Goal: Task Accomplishment & Management: Complete application form

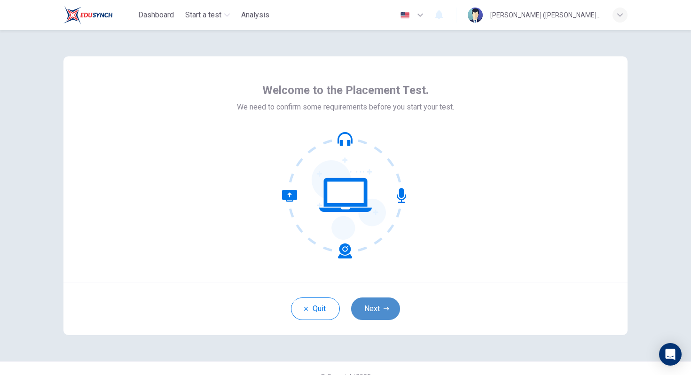
click at [380, 313] on button "Next" at bounding box center [375, 309] width 49 height 23
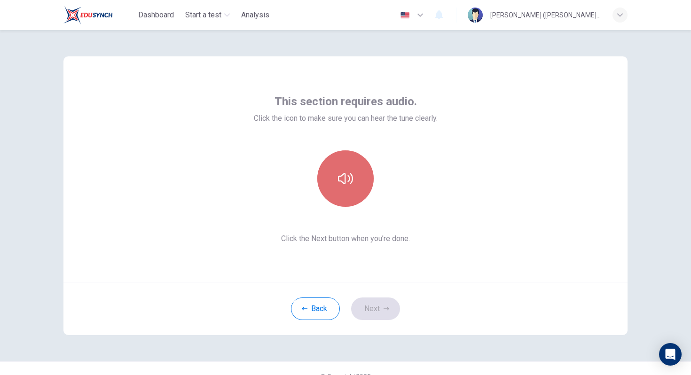
click at [342, 188] on button "button" at bounding box center [345, 178] width 56 height 56
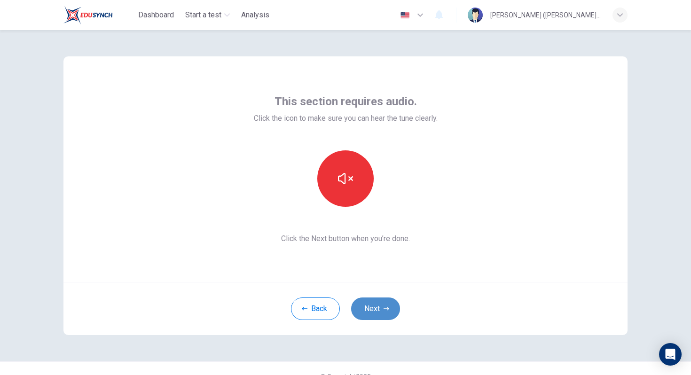
click at [374, 308] on button "Next" at bounding box center [375, 309] width 49 height 23
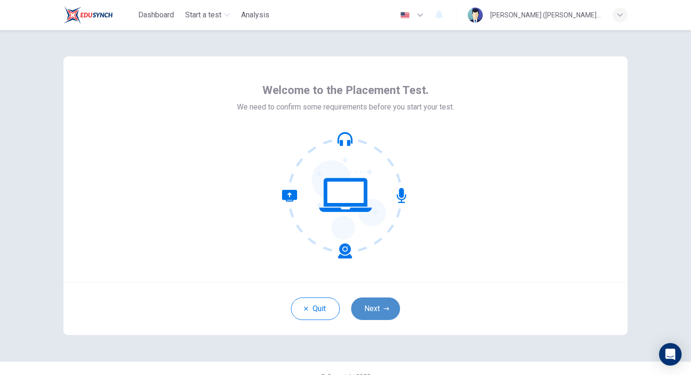
click at [377, 317] on button "Next" at bounding box center [375, 309] width 49 height 23
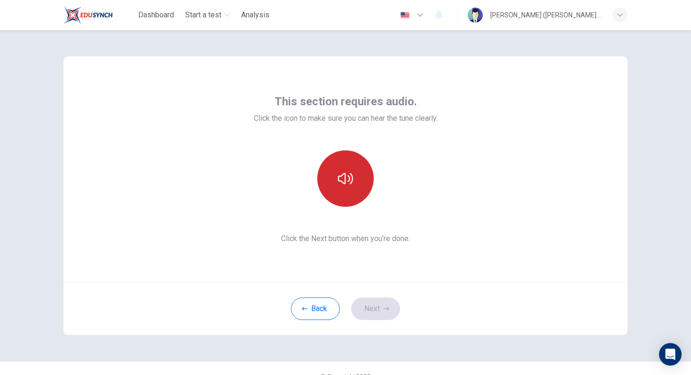
click at [347, 179] on icon "button" at bounding box center [345, 178] width 15 height 15
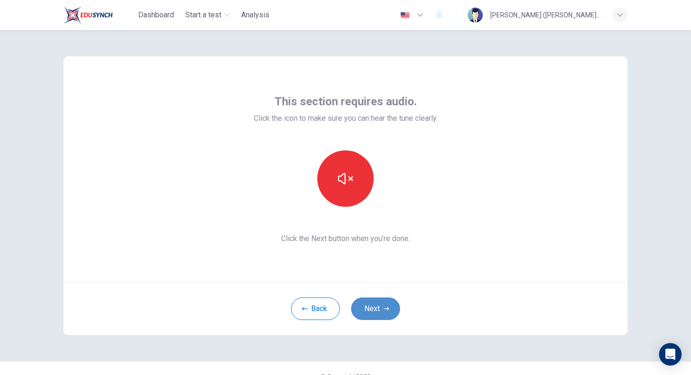
click at [385, 312] on button "Next" at bounding box center [375, 309] width 49 height 23
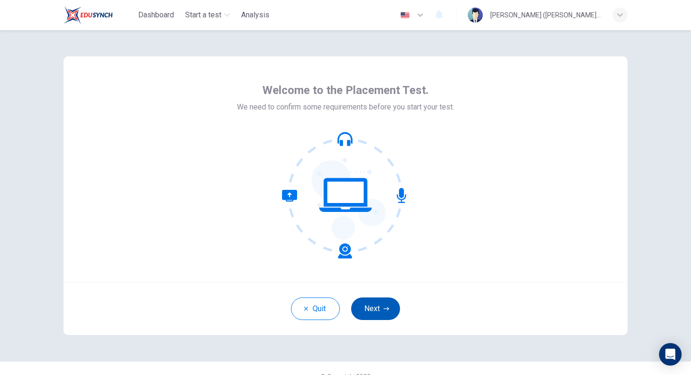
click at [382, 314] on button "Next" at bounding box center [375, 309] width 49 height 23
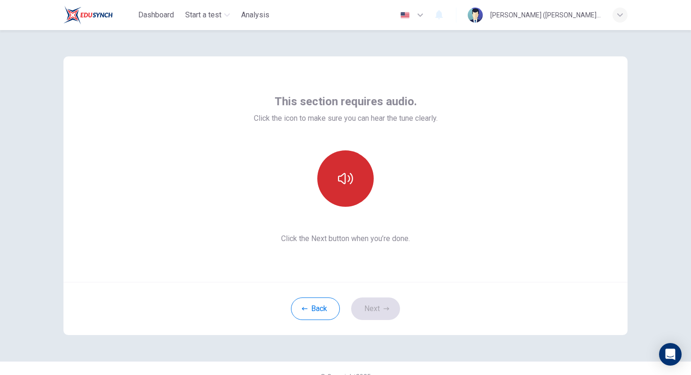
click at [345, 190] on button "button" at bounding box center [345, 178] width 56 height 56
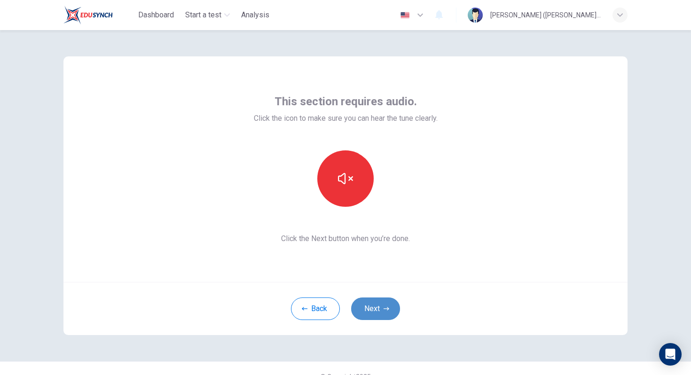
click at [382, 311] on button "Next" at bounding box center [375, 309] width 49 height 23
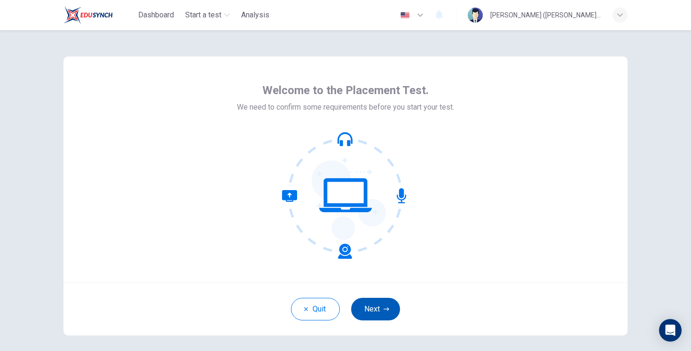
click at [376, 314] on button "Next" at bounding box center [375, 309] width 49 height 23
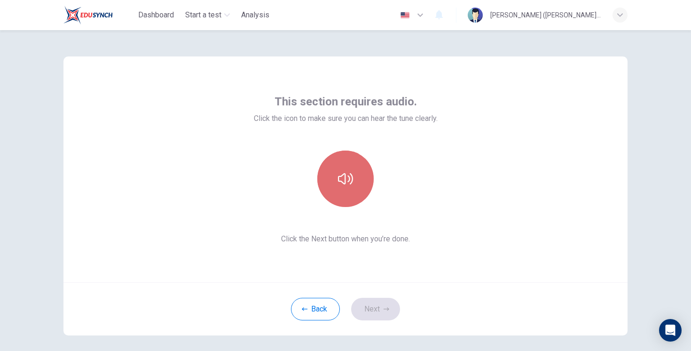
click at [350, 174] on icon "button" at bounding box center [345, 178] width 15 height 11
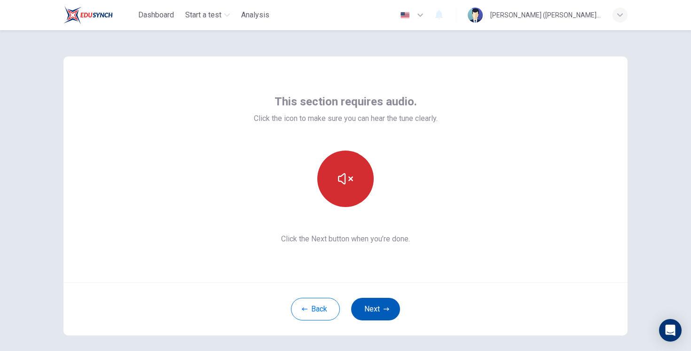
click at [372, 308] on button "Next" at bounding box center [375, 309] width 49 height 23
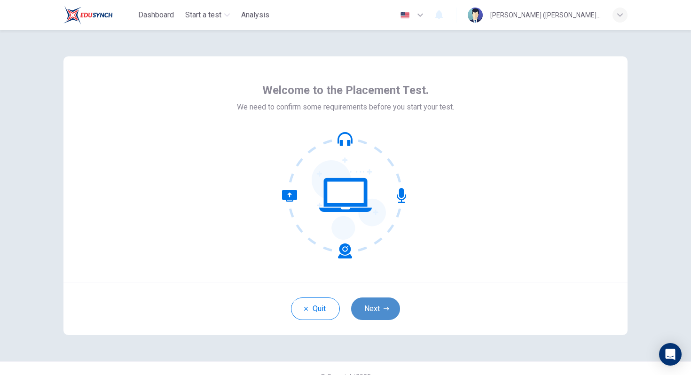
click at [383, 315] on button "Next" at bounding box center [375, 309] width 49 height 23
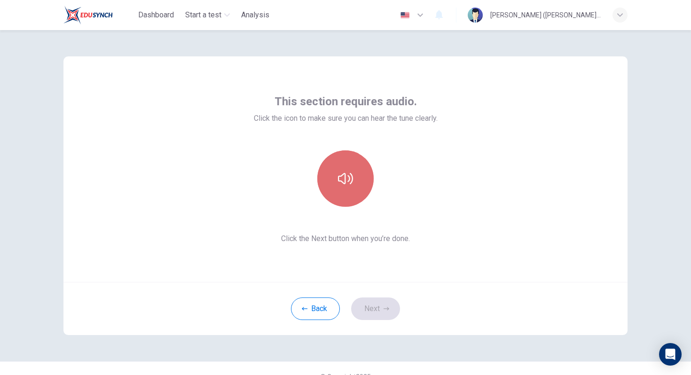
click at [347, 204] on button "button" at bounding box center [345, 178] width 56 height 56
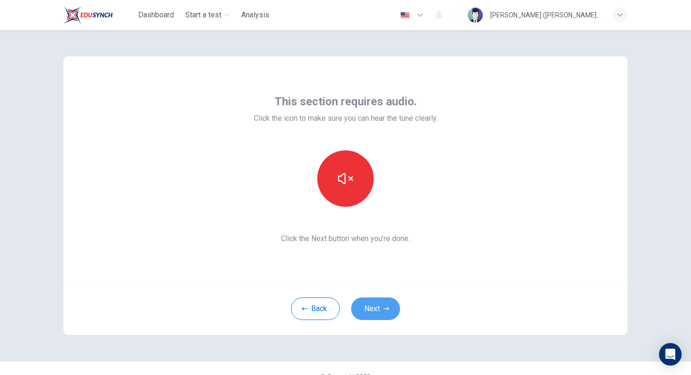
click at [386, 302] on button "Next" at bounding box center [375, 309] width 49 height 23
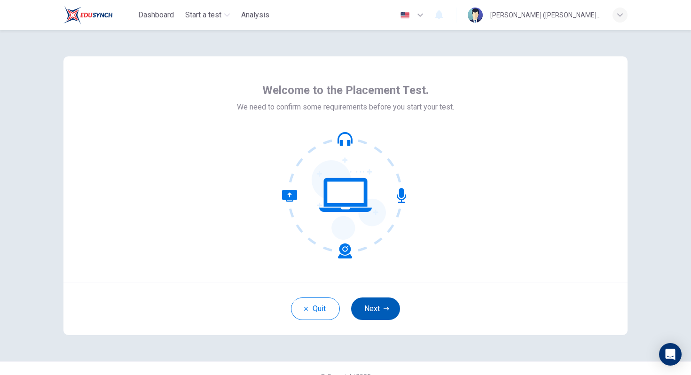
click at [381, 320] on button "Next" at bounding box center [375, 309] width 49 height 23
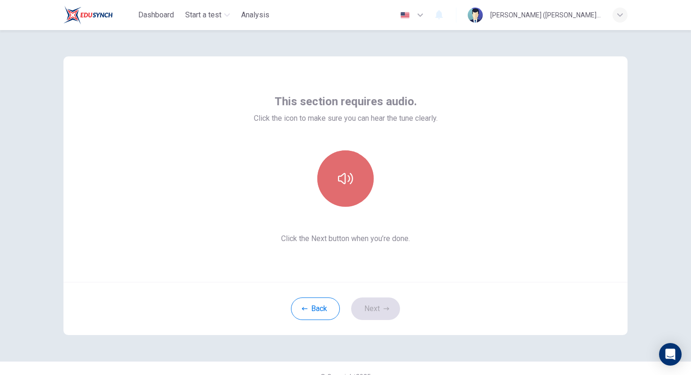
click at [342, 162] on button "button" at bounding box center [345, 178] width 56 height 56
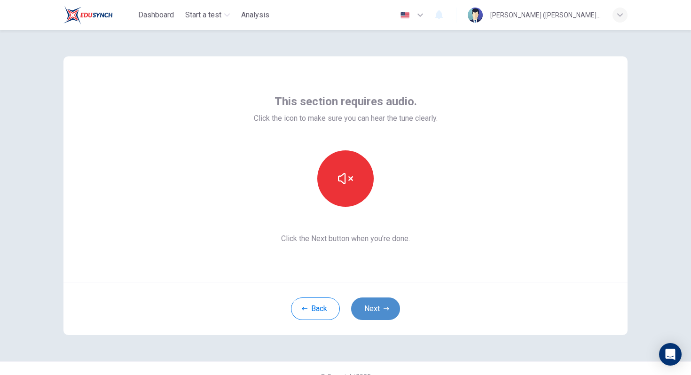
click at [383, 311] on button "Next" at bounding box center [375, 309] width 49 height 23
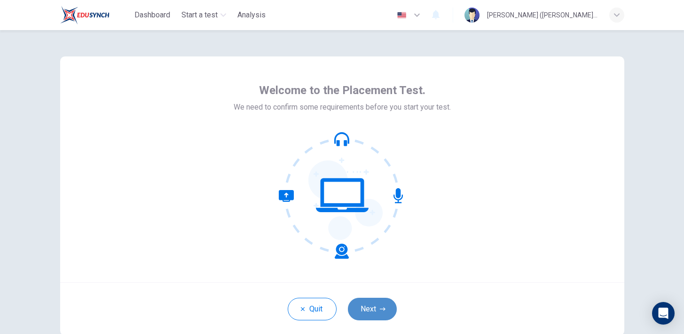
click at [375, 308] on button "Next" at bounding box center [372, 309] width 49 height 23
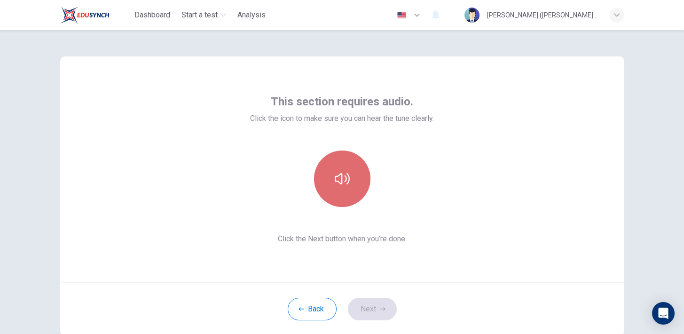
click at [340, 192] on button "button" at bounding box center [342, 178] width 56 height 56
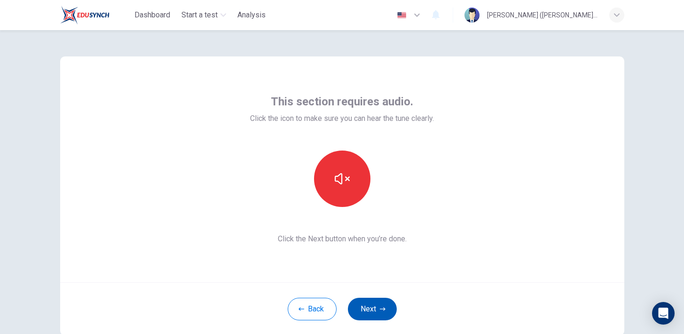
click at [376, 319] on button "Next" at bounding box center [372, 309] width 49 height 23
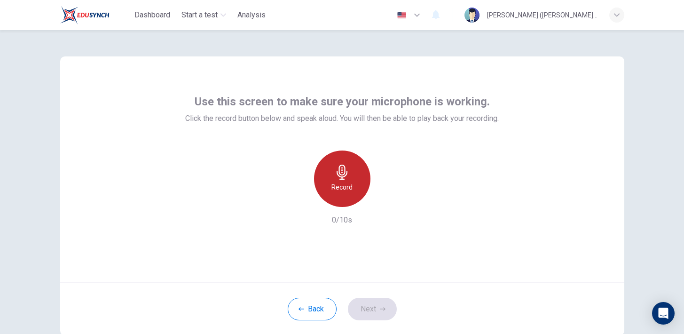
click at [333, 188] on h6 "Record" at bounding box center [342, 187] width 21 height 11
click at [335, 188] on h6 "Stop" at bounding box center [342, 187] width 14 height 11
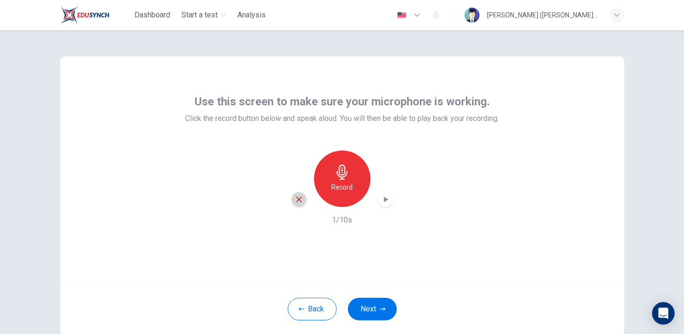
click at [301, 197] on icon "button" at bounding box center [299, 199] width 8 height 8
click at [336, 169] on icon "button" at bounding box center [342, 172] width 15 height 15
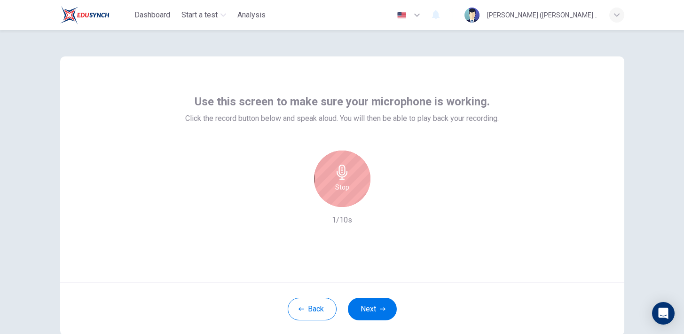
click at [336, 169] on icon "button" at bounding box center [342, 172] width 15 height 15
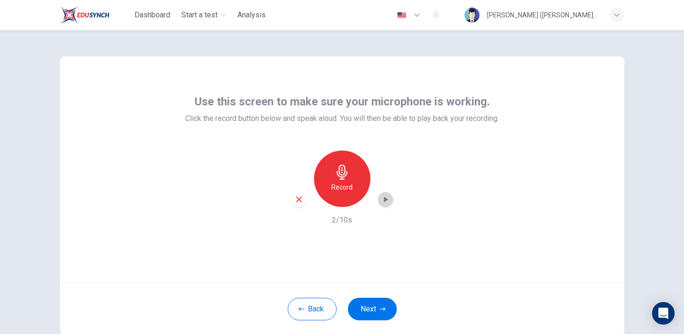
click at [387, 201] on icon "button" at bounding box center [385, 199] width 9 height 9
click at [365, 304] on button "Next" at bounding box center [372, 309] width 49 height 23
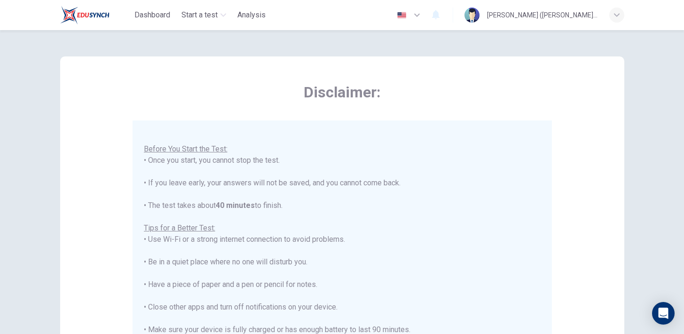
scroll to position [189, 0]
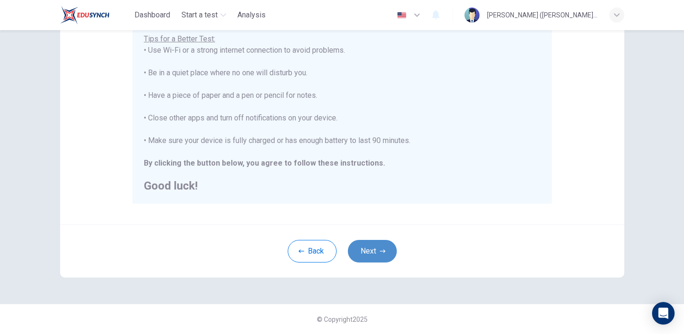
click at [380, 252] on icon "button" at bounding box center [383, 251] width 6 height 6
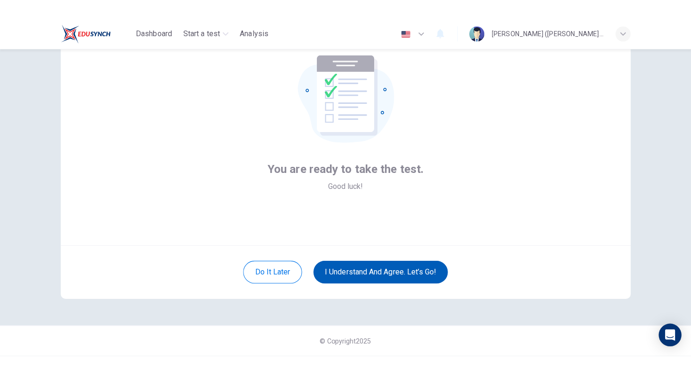
scroll to position [0, 0]
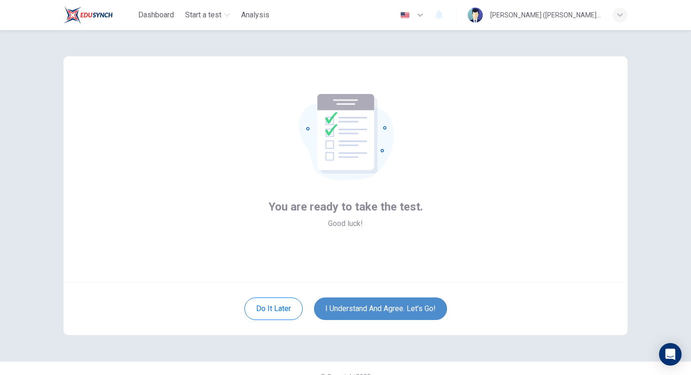
click at [341, 315] on button "I understand and agree. Let’s go!" at bounding box center [380, 309] width 133 height 23
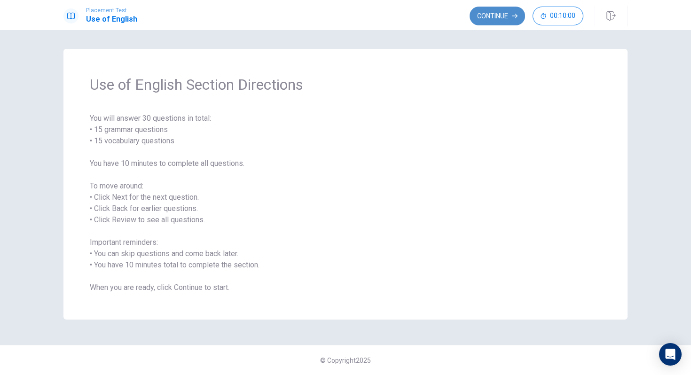
click at [504, 18] on button "Continue" at bounding box center [497, 16] width 55 height 19
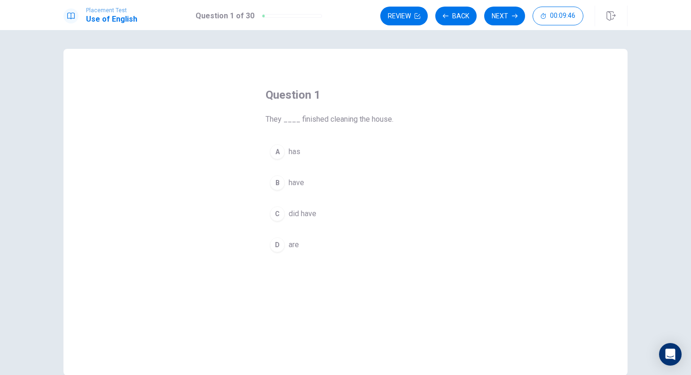
click at [283, 238] on button "D are" at bounding box center [346, 245] width 160 height 24
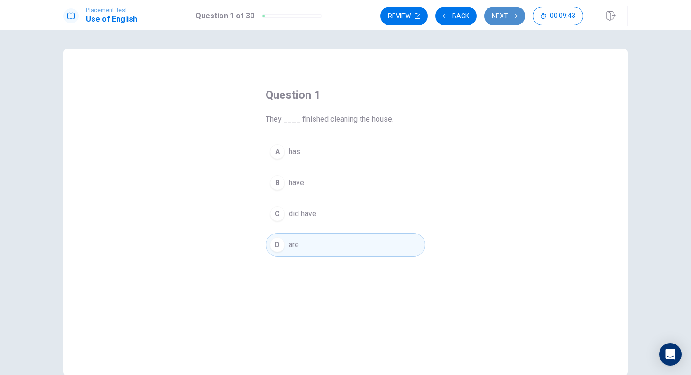
click at [511, 19] on button "Next" at bounding box center [504, 16] width 41 height 19
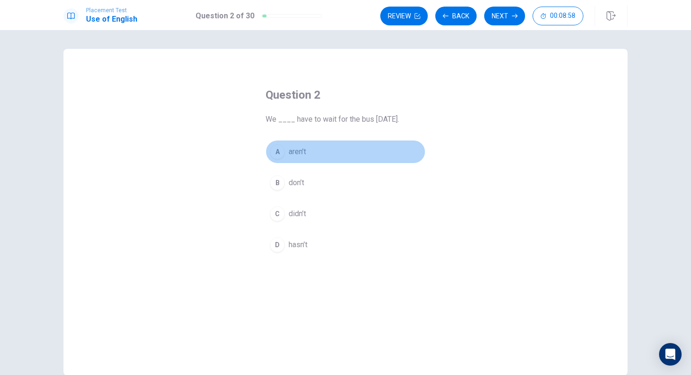
click at [302, 150] on span "aren’t" at bounding box center [297, 151] width 17 height 11
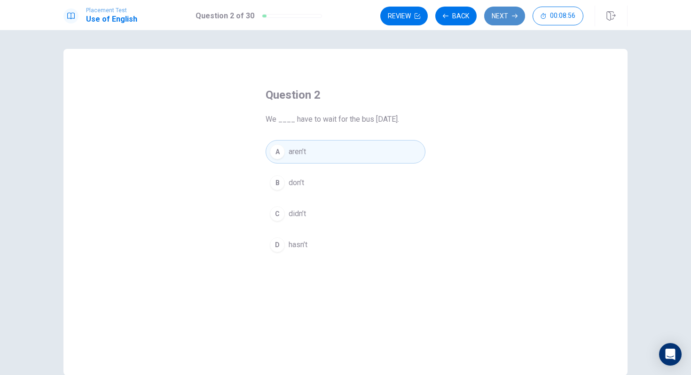
click at [503, 15] on button "Next" at bounding box center [504, 16] width 41 height 19
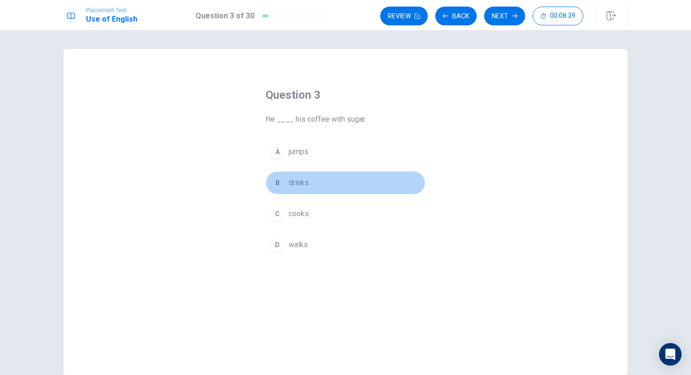
click at [306, 184] on span "drinks" at bounding box center [299, 182] width 20 height 11
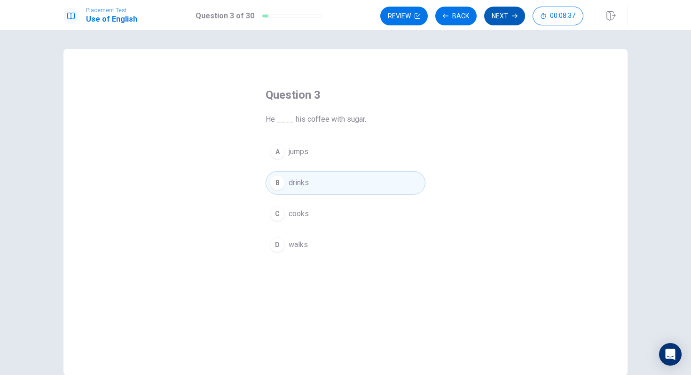
click at [505, 14] on button "Next" at bounding box center [504, 16] width 41 height 19
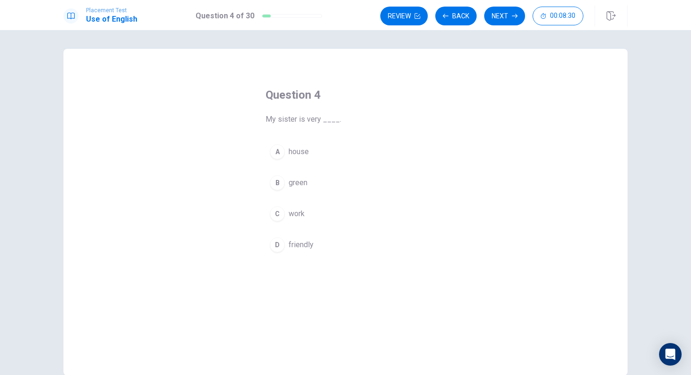
click at [277, 245] on div "D" at bounding box center [277, 244] width 15 height 15
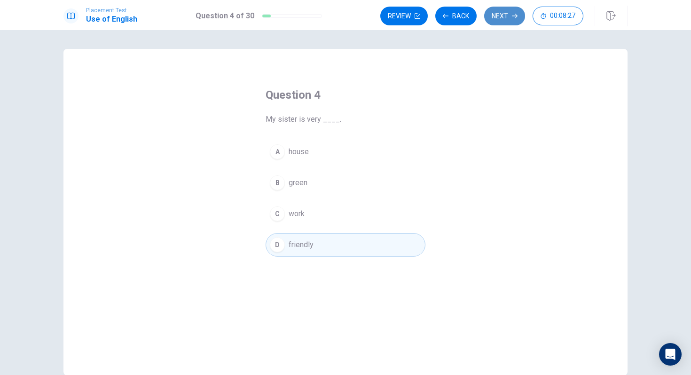
click at [488, 13] on button "Next" at bounding box center [504, 16] width 41 height 19
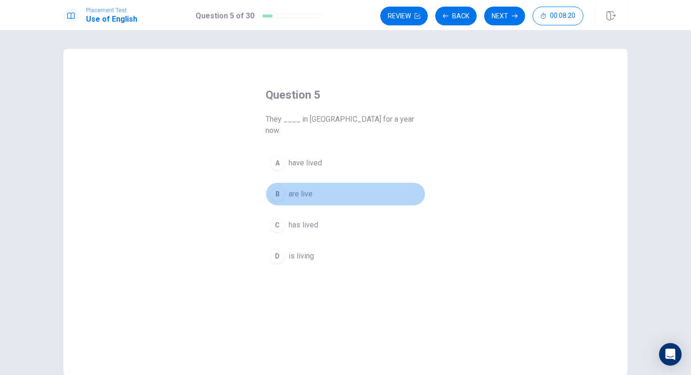
click at [321, 182] on button "B are live" at bounding box center [346, 194] width 160 height 24
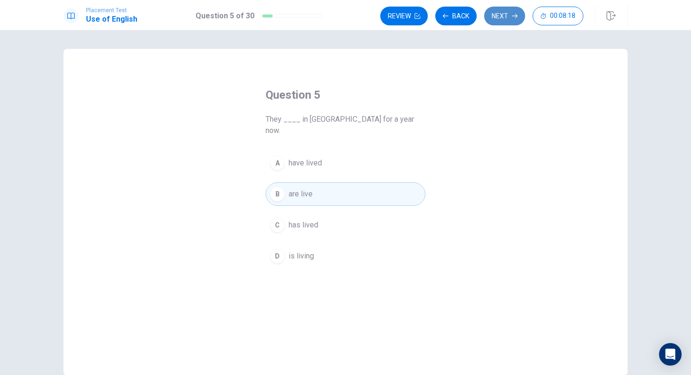
click at [502, 17] on button "Next" at bounding box center [504, 16] width 41 height 19
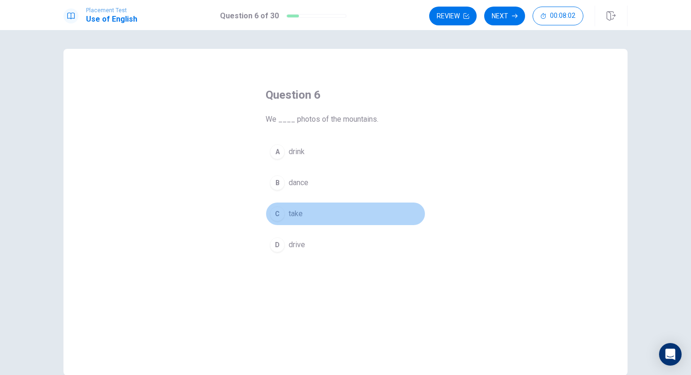
click at [302, 214] on span "take" at bounding box center [296, 213] width 14 height 11
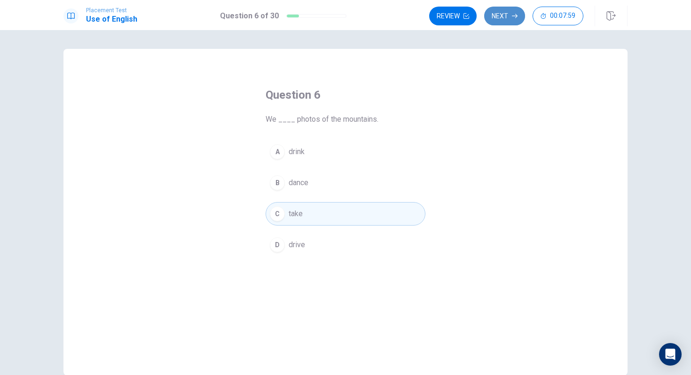
click at [515, 11] on button "Next" at bounding box center [504, 16] width 41 height 19
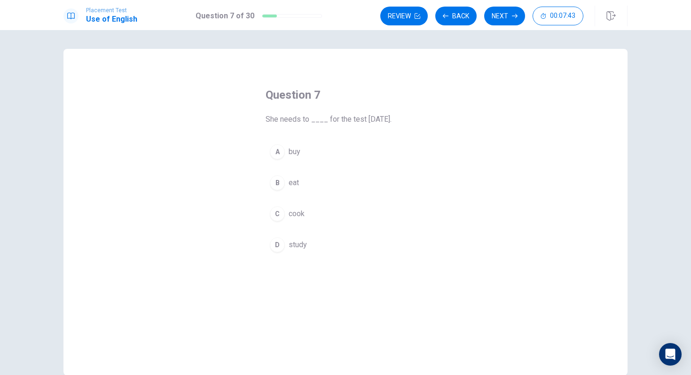
click at [299, 251] on button "D study" at bounding box center [346, 245] width 160 height 24
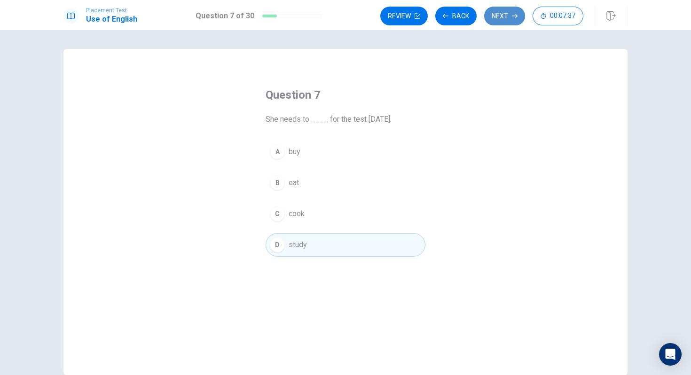
click at [516, 21] on button "Next" at bounding box center [504, 16] width 41 height 19
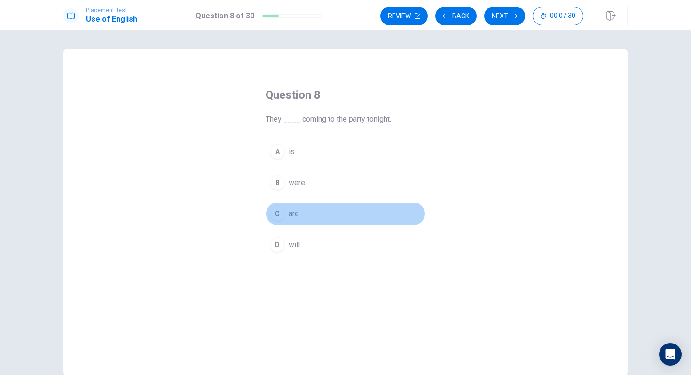
click at [324, 210] on button "C are" at bounding box center [346, 214] width 160 height 24
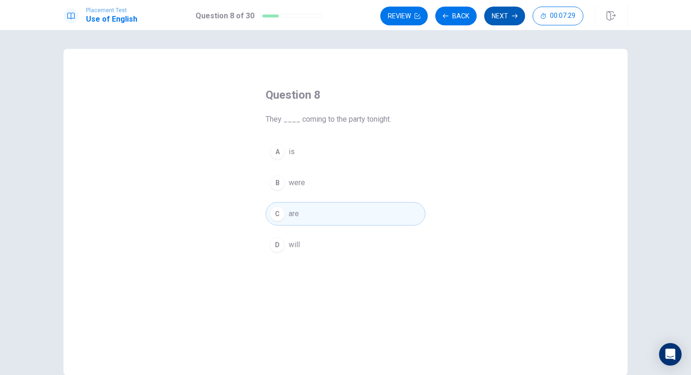
click at [509, 9] on button "Next" at bounding box center [504, 16] width 41 height 19
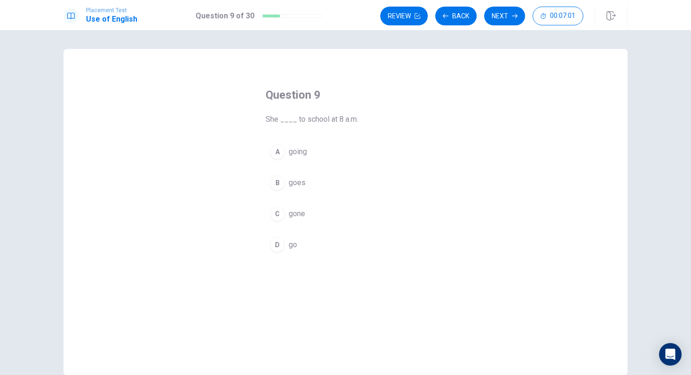
click at [308, 154] on button "A going" at bounding box center [346, 152] width 160 height 24
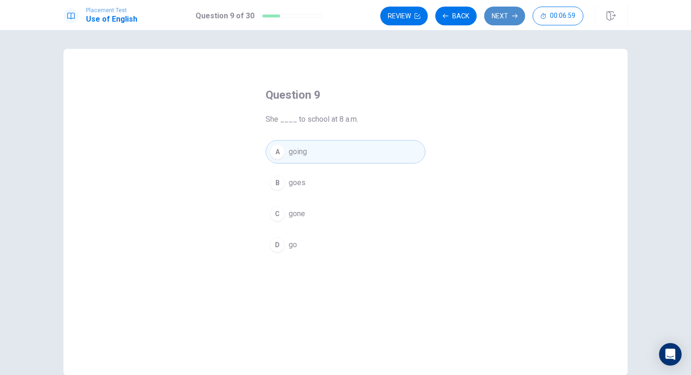
click at [501, 21] on button "Next" at bounding box center [504, 16] width 41 height 19
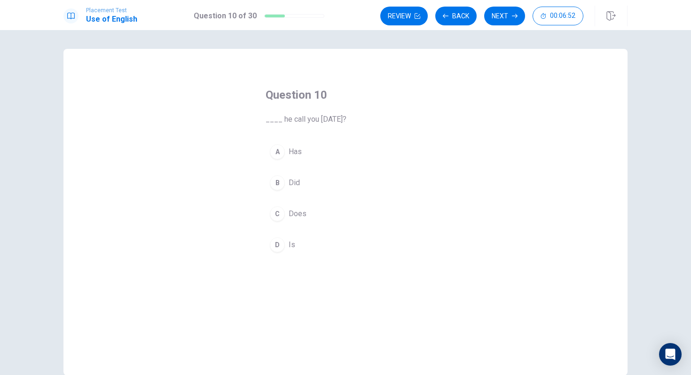
click at [298, 183] on span "Did" at bounding box center [294, 182] width 11 height 11
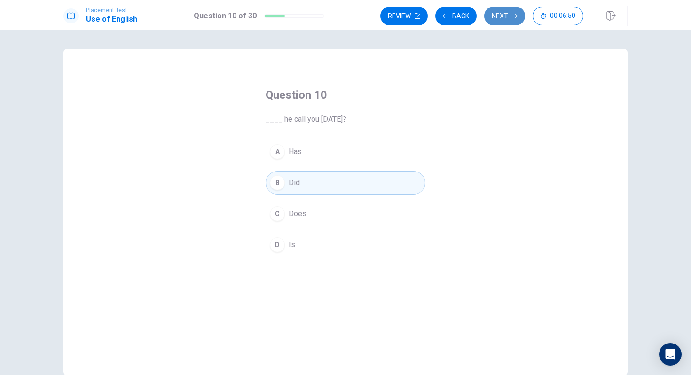
click at [513, 10] on button "Next" at bounding box center [504, 16] width 41 height 19
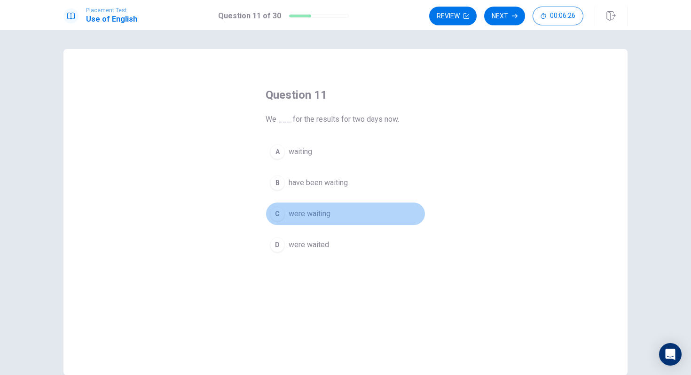
click at [299, 209] on span "were waiting" at bounding box center [310, 213] width 42 height 11
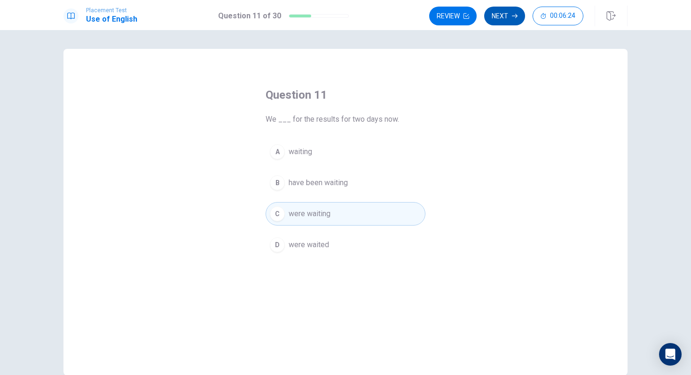
click at [518, 11] on button "Next" at bounding box center [504, 16] width 41 height 19
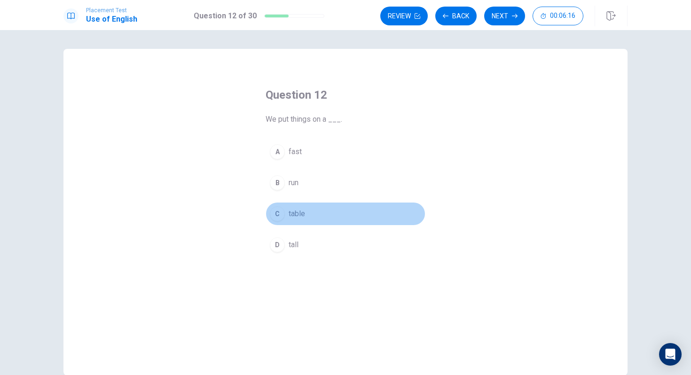
click at [301, 217] on span "table" at bounding box center [297, 213] width 16 height 11
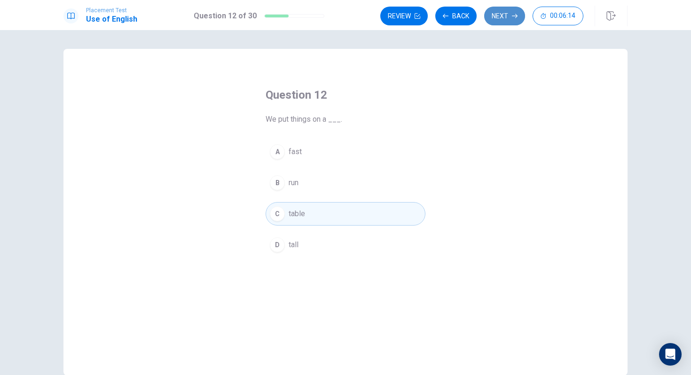
click at [506, 17] on button "Next" at bounding box center [504, 16] width 41 height 19
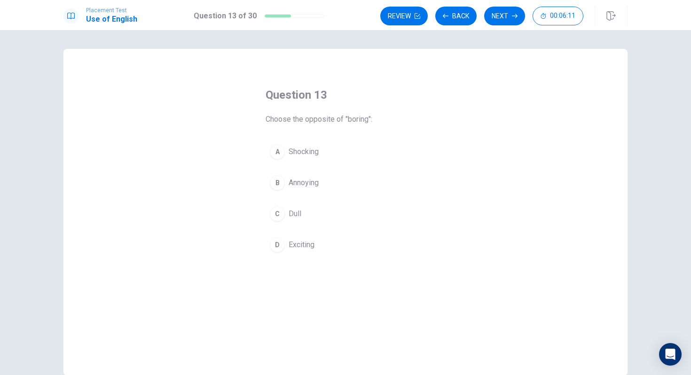
drag, startPoint x: 372, startPoint y: 117, endPoint x: 352, endPoint y: 121, distance: 20.3
click at [371, 117] on span "Choose the opposite of "boring":" at bounding box center [346, 119] width 160 height 11
drag, startPoint x: 307, startPoint y: 120, endPoint x: 327, endPoint y: 120, distance: 20.2
click at [327, 120] on span "Choose the opposite of "boring":" at bounding box center [346, 119] width 160 height 11
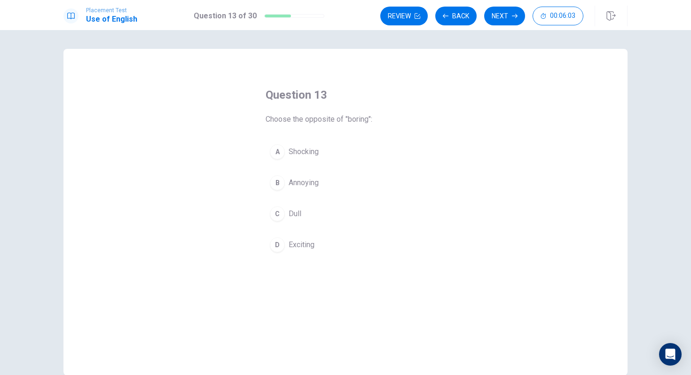
click at [327, 120] on span "Choose the opposite of "boring":" at bounding box center [346, 119] width 160 height 11
click at [308, 122] on span "Choose the opposite of "boring":" at bounding box center [346, 119] width 160 height 11
click at [334, 112] on div "Question 13 Choose the opposite of "boring":" at bounding box center [346, 106] width 160 height 38
drag, startPoint x: 310, startPoint y: 121, endPoint x: 330, endPoint y: 120, distance: 19.3
click at [330, 120] on span "Choose the opposite of "boring":" at bounding box center [346, 119] width 160 height 11
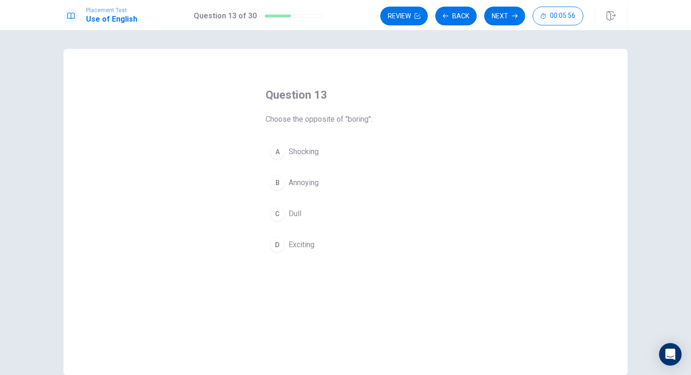
click at [326, 120] on span "Choose the opposite of "boring":" at bounding box center [346, 119] width 160 height 11
drag, startPoint x: 308, startPoint y: 121, endPoint x: 334, endPoint y: 124, distance: 26.1
drag, startPoint x: 310, startPoint y: 122, endPoint x: 338, endPoint y: 120, distance: 27.8
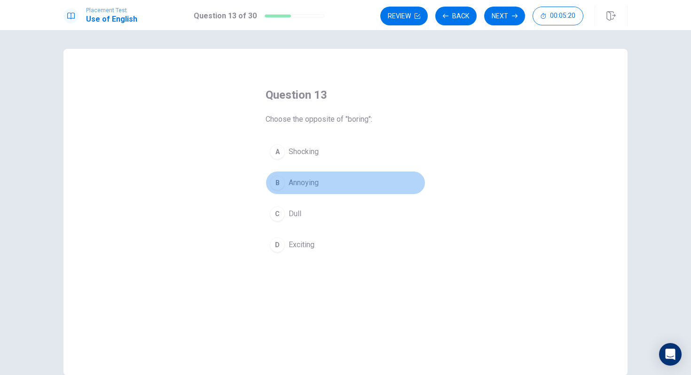
click at [292, 183] on span "Annoying" at bounding box center [304, 182] width 30 height 11
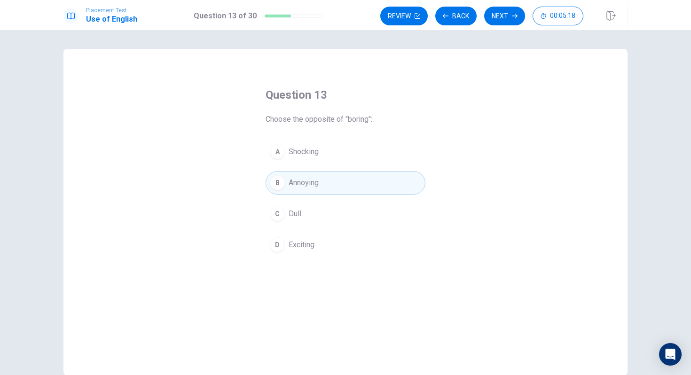
click at [486, 27] on div "Placement Test Use of English Question 13 of 30 Review Back Next 00:05:18" at bounding box center [345, 15] width 691 height 30
click at [499, 17] on button "Next" at bounding box center [504, 16] width 41 height 19
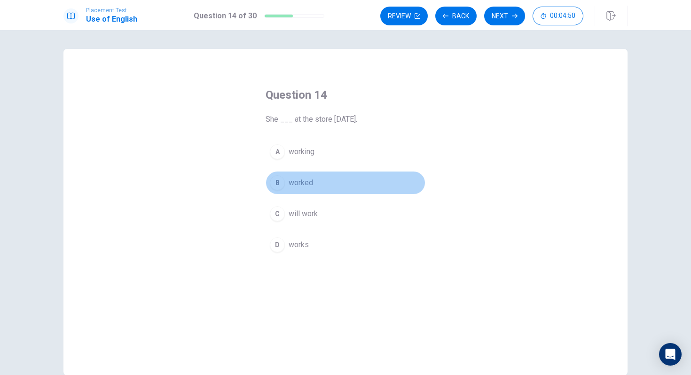
click at [309, 180] on span "worked" at bounding box center [301, 182] width 24 height 11
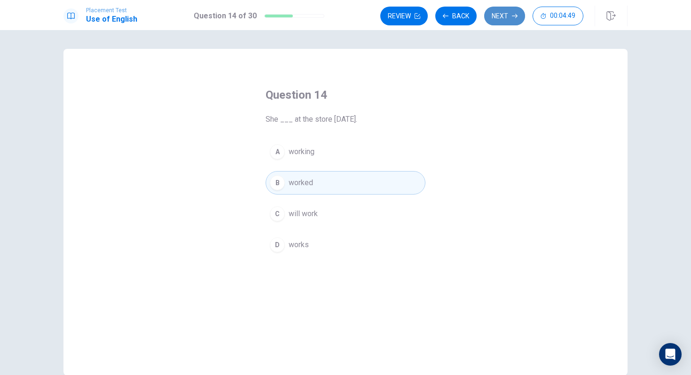
click at [504, 15] on button "Next" at bounding box center [504, 16] width 41 height 19
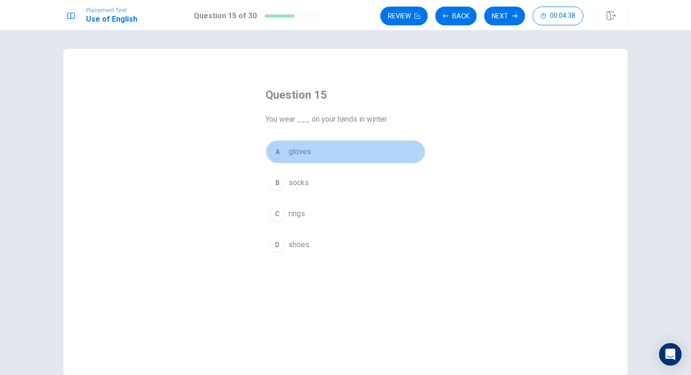
click at [305, 153] on span "gloves" at bounding box center [300, 151] width 23 height 11
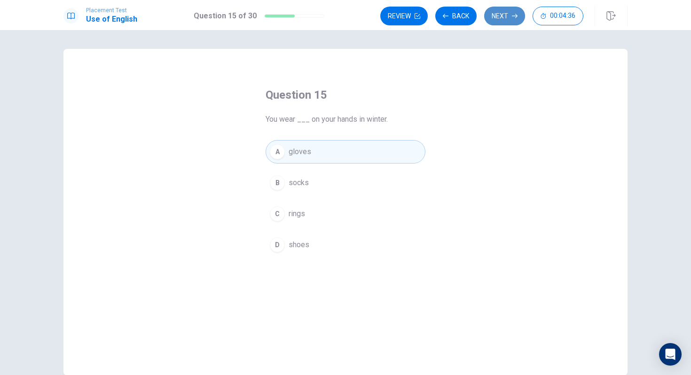
click at [509, 14] on button "Next" at bounding box center [504, 16] width 41 height 19
click at [500, 12] on button "Next" at bounding box center [504, 16] width 41 height 19
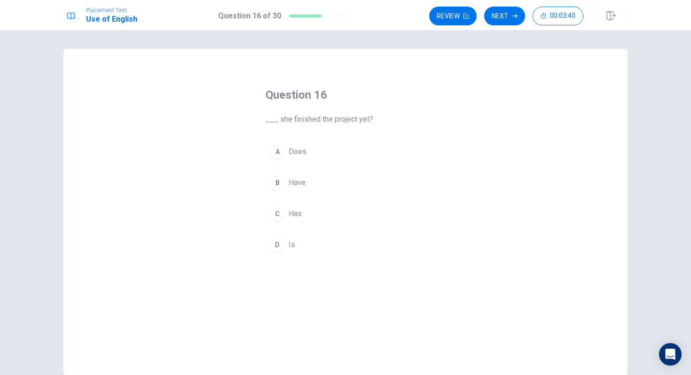
click at [295, 243] on button "D Is" at bounding box center [346, 245] width 160 height 24
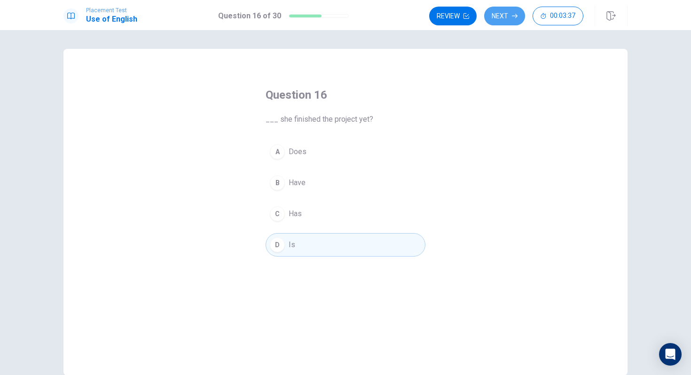
click at [504, 14] on button "Next" at bounding box center [504, 16] width 41 height 19
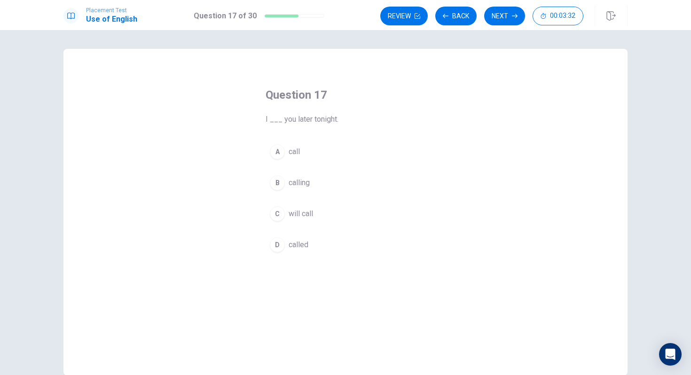
click at [305, 214] on span "will call" at bounding box center [301, 213] width 24 height 11
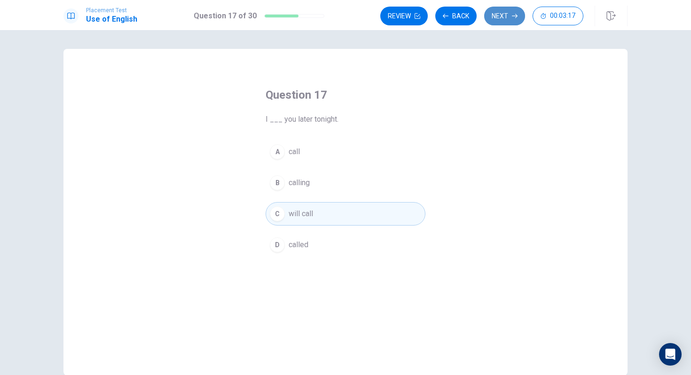
click at [508, 13] on button "Next" at bounding box center [504, 16] width 41 height 19
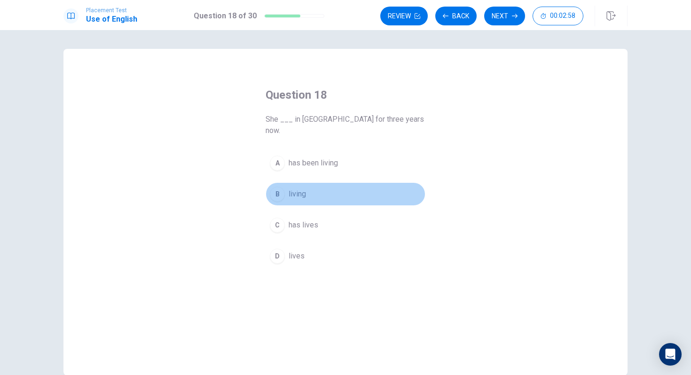
click at [309, 186] on button "B living" at bounding box center [346, 194] width 160 height 24
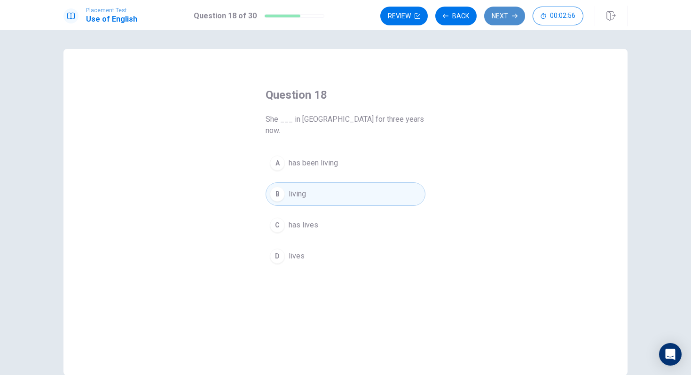
click at [507, 17] on button "Next" at bounding box center [504, 16] width 41 height 19
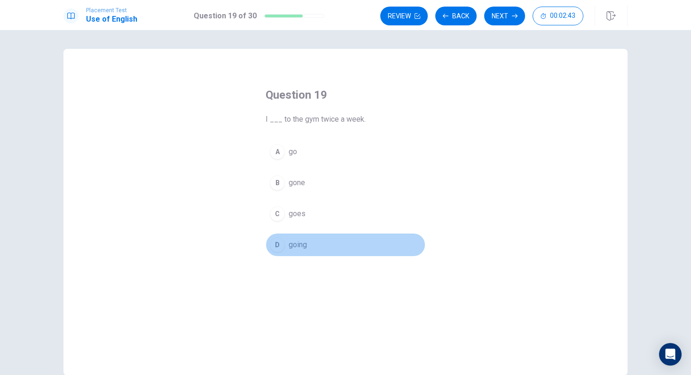
click at [292, 242] on span "going" at bounding box center [298, 244] width 18 height 11
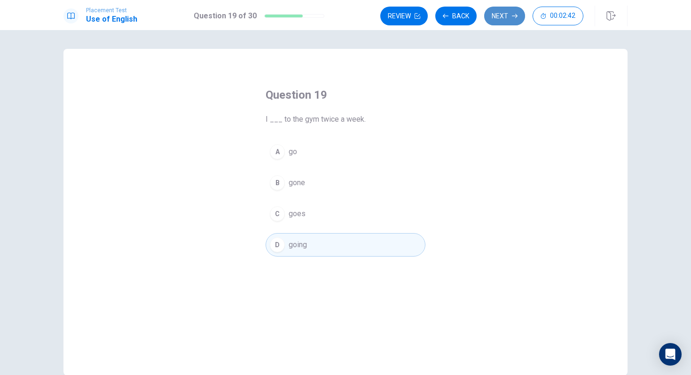
click at [499, 15] on button "Next" at bounding box center [504, 16] width 41 height 19
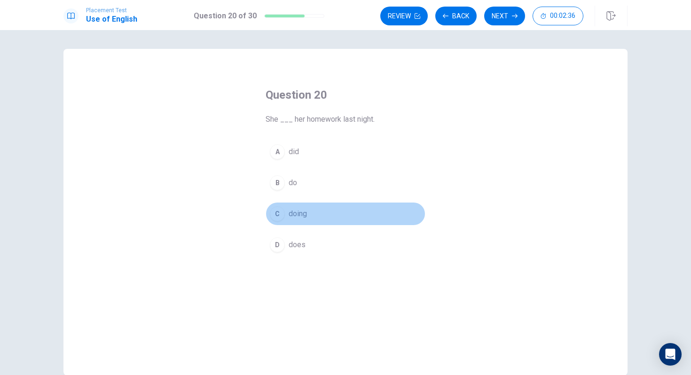
click at [299, 216] on span "doing" at bounding box center [298, 213] width 18 height 11
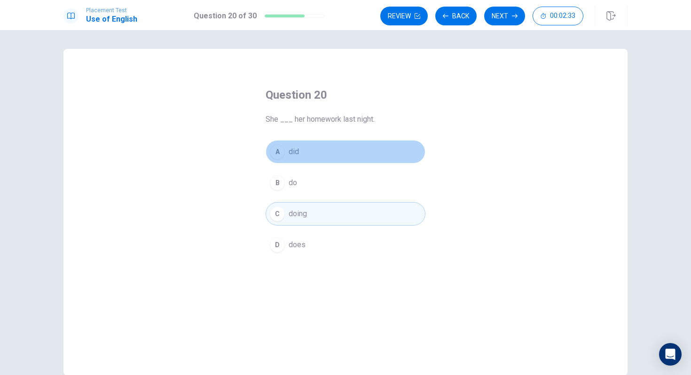
click at [347, 153] on button "A did" at bounding box center [346, 152] width 160 height 24
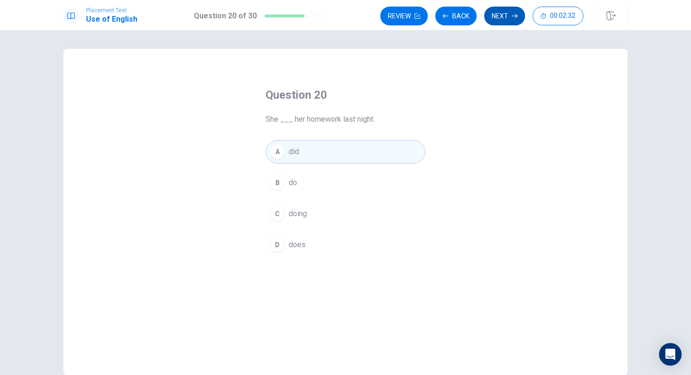
click at [492, 19] on button "Next" at bounding box center [504, 16] width 41 height 19
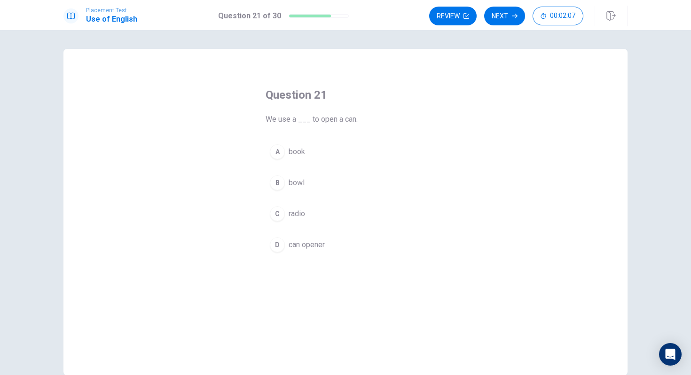
click at [326, 241] on button "D can opener" at bounding box center [346, 245] width 160 height 24
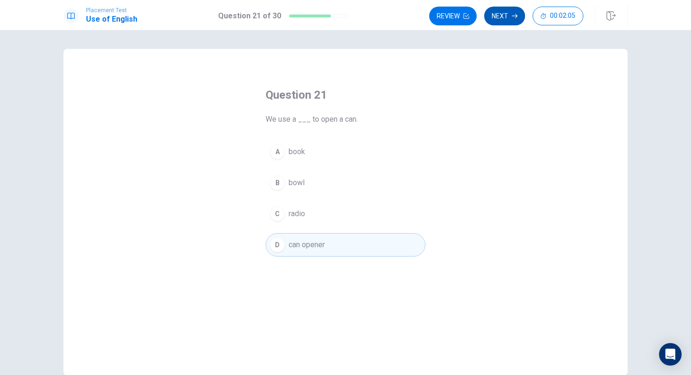
click at [503, 22] on button "Next" at bounding box center [504, 16] width 41 height 19
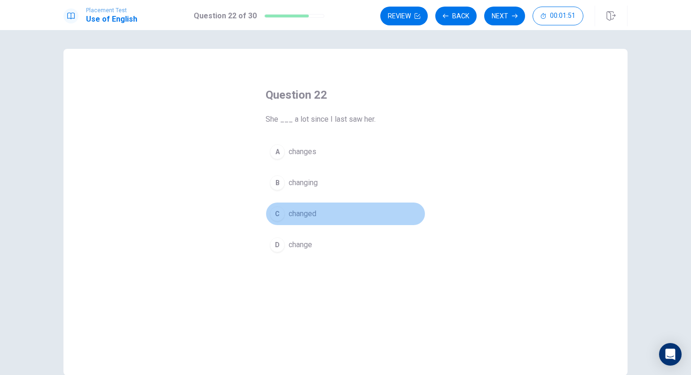
click at [313, 213] on span "changed" at bounding box center [303, 213] width 28 height 11
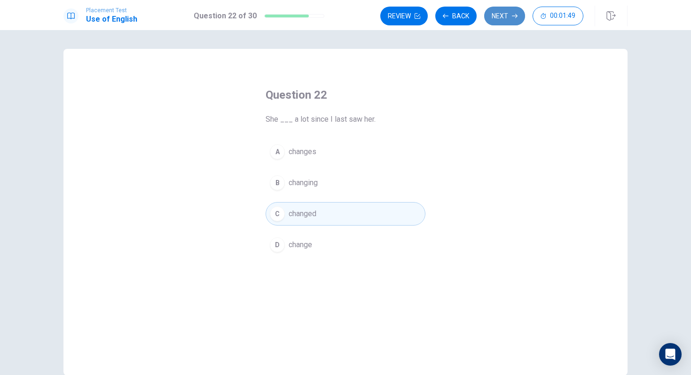
click at [508, 19] on button "Next" at bounding box center [504, 16] width 41 height 19
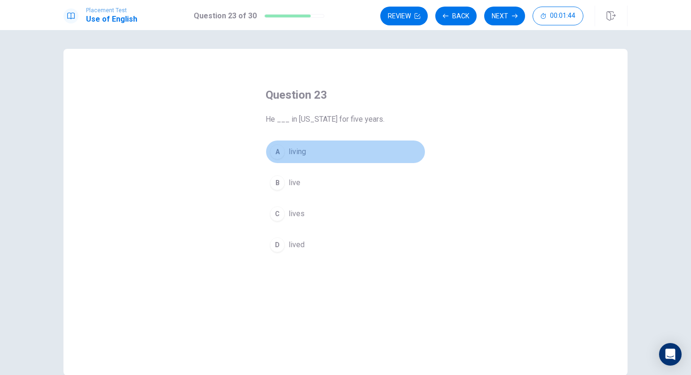
click at [297, 156] on span "living" at bounding box center [297, 151] width 17 height 11
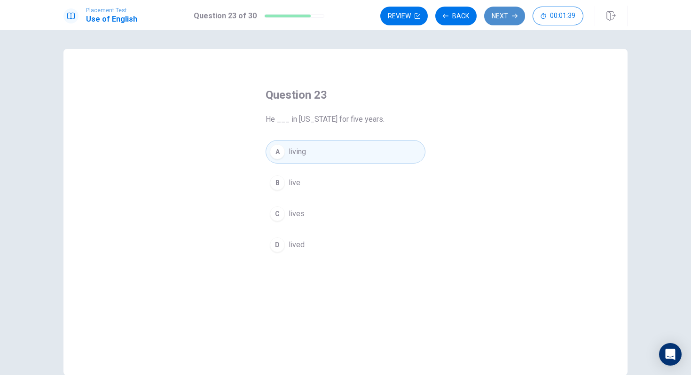
click at [518, 16] on button "Next" at bounding box center [504, 16] width 41 height 19
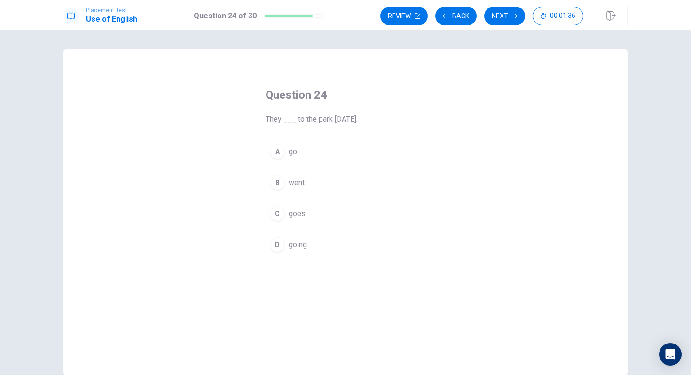
click at [301, 197] on div "A go B went C goes D going" at bounding box center [346, 198] width 160 height 117
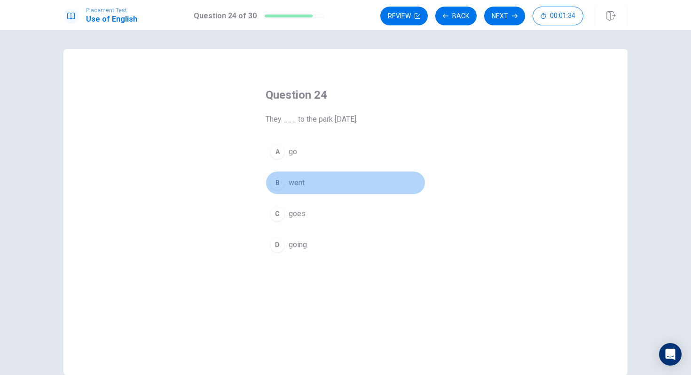
click at [311, 181] on button "B went" at bounding box center [346, 183] width 160 height 24
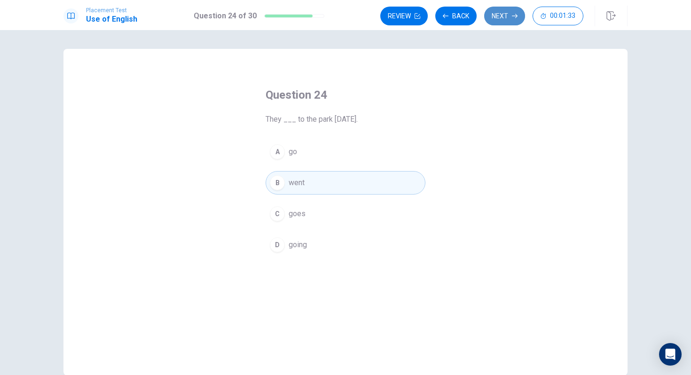
click at [495, 16] on button "Next" at bounding box center [504, 16] width 41 height 19
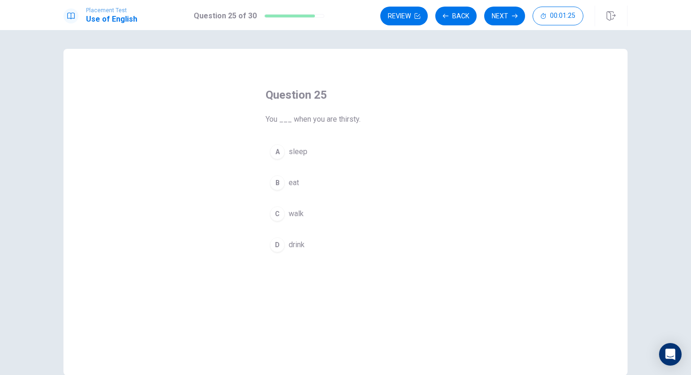
click at [297, 238] on button "D drink" at bounding box center [346, 245] width 160 height 24
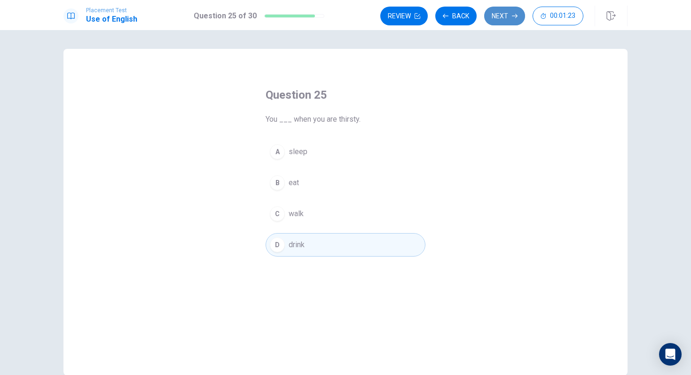
click at [506, 15] on button "Next" at bounding box center [504, 16] width 41 height 19
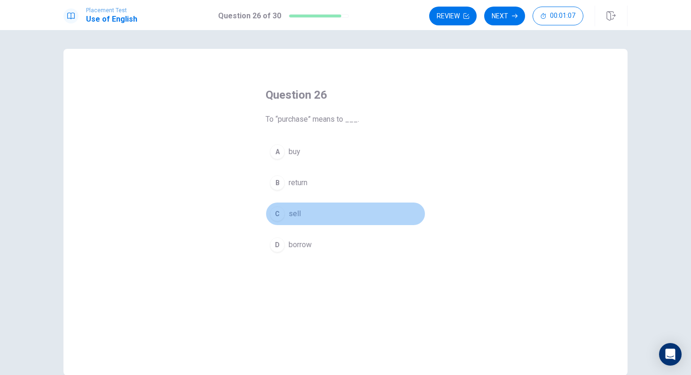
click at [304, 208] on button "C sell" at bounding box center [346, 214] width 160 height 24
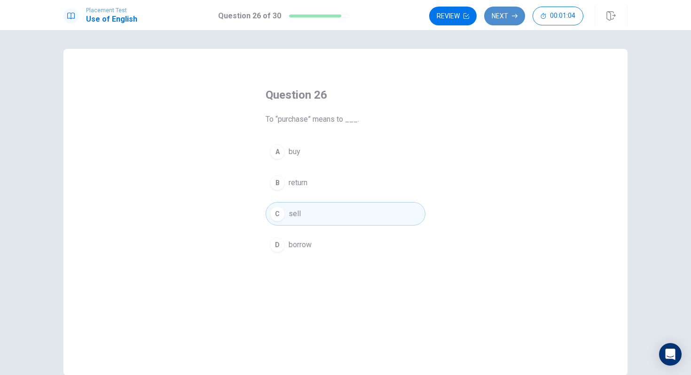
click at [510, 19] on button "Next" at bounding box center [504, 16] width 41 height 19
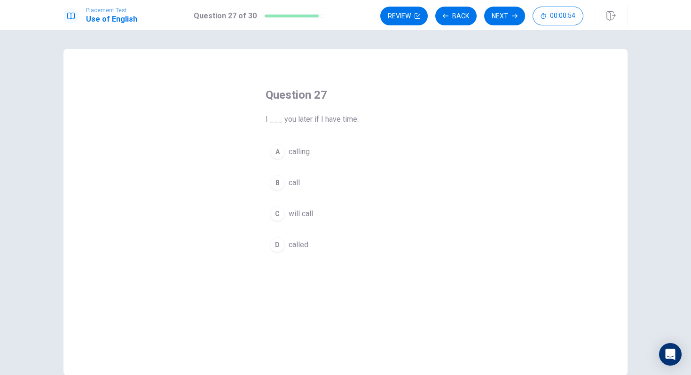
click at [304, 214] on span "will call" at bounding box center [301, 213] width 24 height 11
click at [301, 190] on button "B call" at bounding box center [346, 183] width 160 height 24
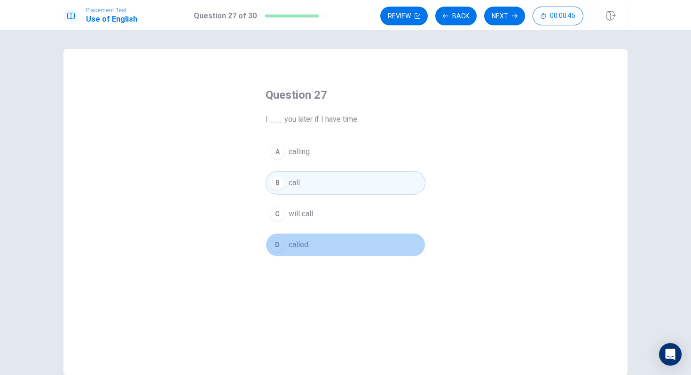
click at [314, 237] on button "D called" at bounding box center [346, 245] width 160 height 24
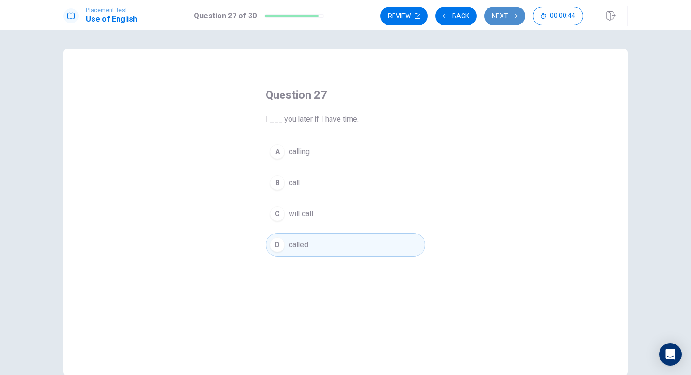
click at [505, 12] on button "Next" at bounding box center [504, 16] width 41 height 19
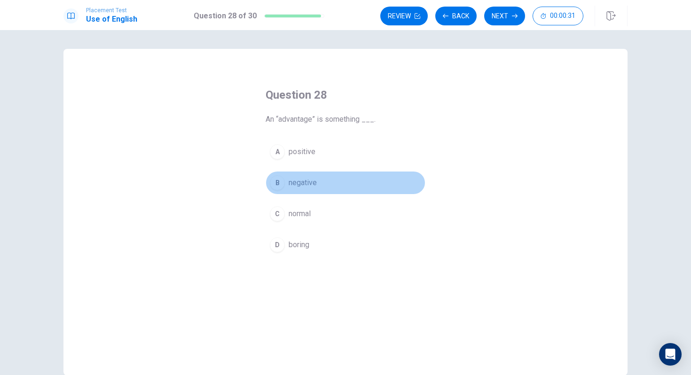
click at [312, 179] on span "negative" at bounding box center [303, 182] width 28 height 11
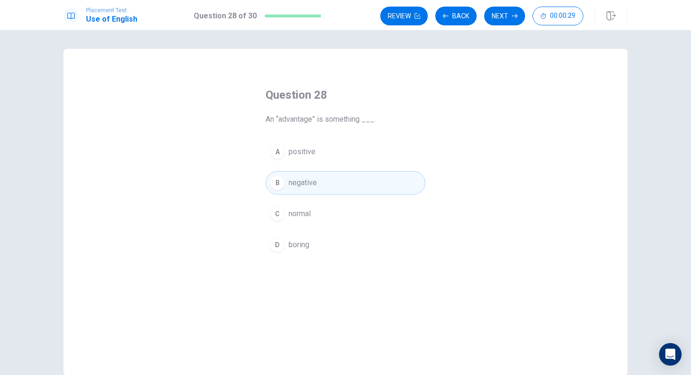
click at [526, 7] on div "Review Back Next 00:00:29" at bounding box center [481, 16] width 203 height 19
click at [500, 25] on button "Next" at bounding box center [504, 16] width 41 height 19
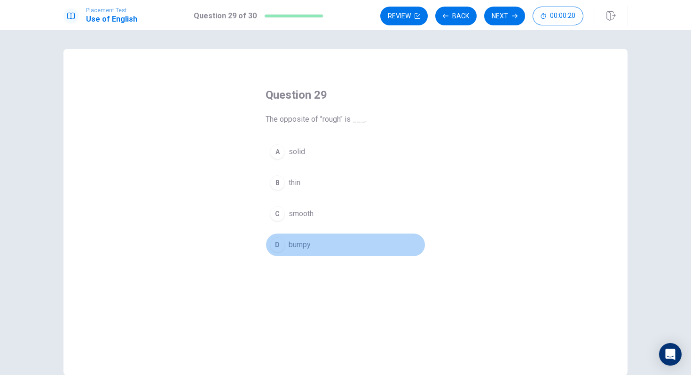
click at [308, 248] on span "bumpy" at bounding box center [300, 244] width 22 height 11
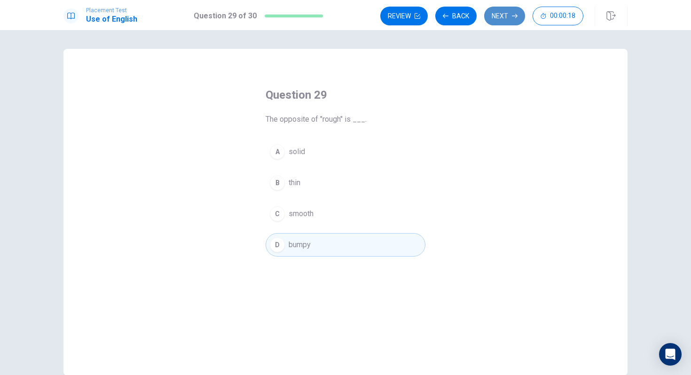
click at [513, 20] on button "Next" at bounding box center [504, 16] width 41 height 19
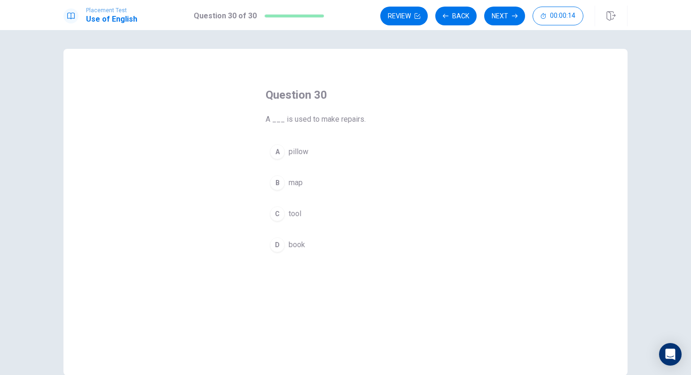
click at [314, 153] on button "A pillow" at bounding box center [346, 152] width 160 height 24
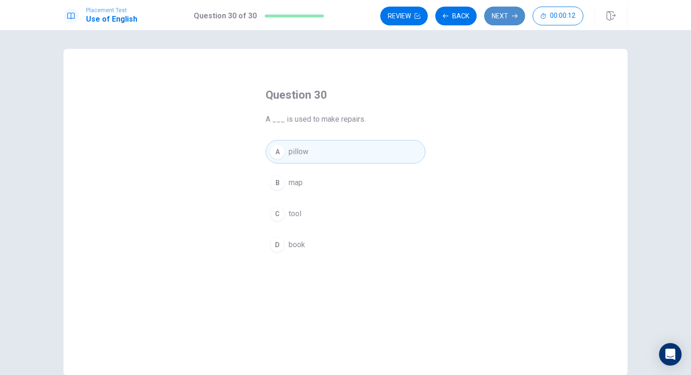
click at [510, 10] on button "Next" at bounding box center [504, 16] width 41 height 19
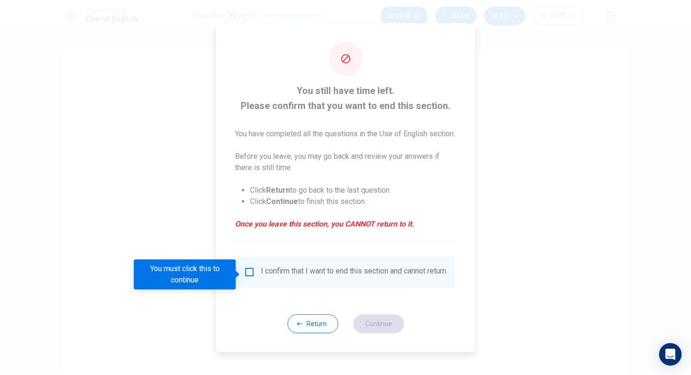
click at [250, 275] on input "You must click this to continue" at bounding box center [249, 272] width 11 height 11
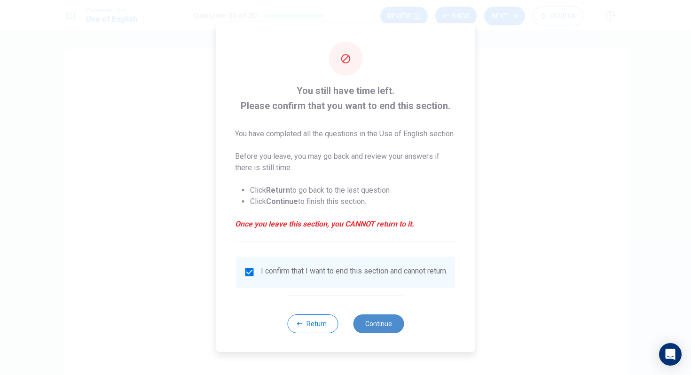
click at [369, 333] on button "Continue" at bounding box center [378, 324] width 51 height 19
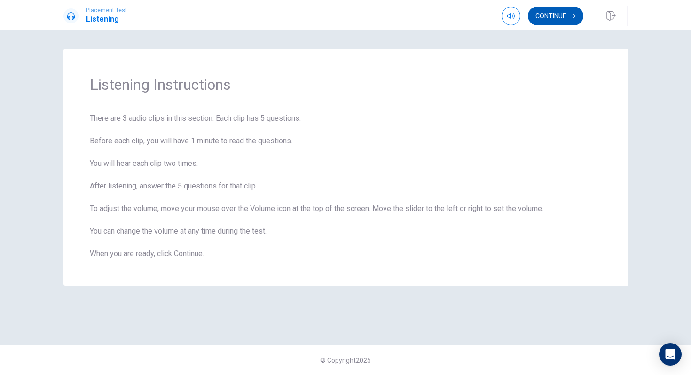
click at [568, 18] on button "Continue" at bounding box center [555, 16] width 55 height 19
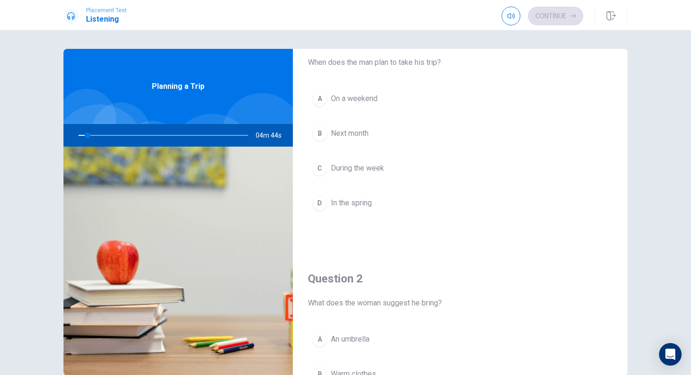
scroll to position [38, 0]
click at [105, 136] on div at bounding box center [161, 135] width 189 height 23
click at [107, 136] on div at bounding box center [161, 135] width 189 height 23
drag, startPoint x: 103, startPoint y: 136, endPoint x: 121, endPoint y: 138, distance: 18.0
click at [121, 138] on div at bounding box center [161, 135] width 189 height 23
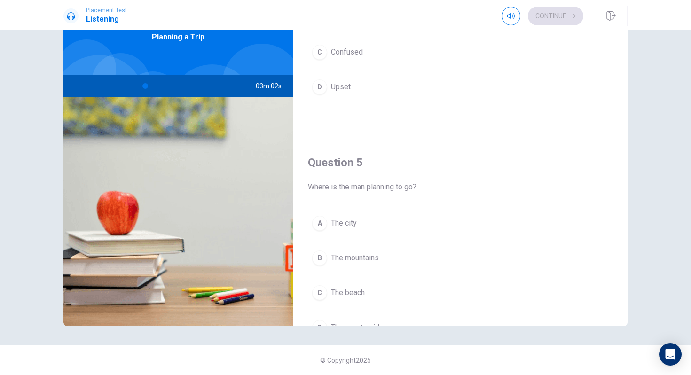
scroll to position [877, 0]
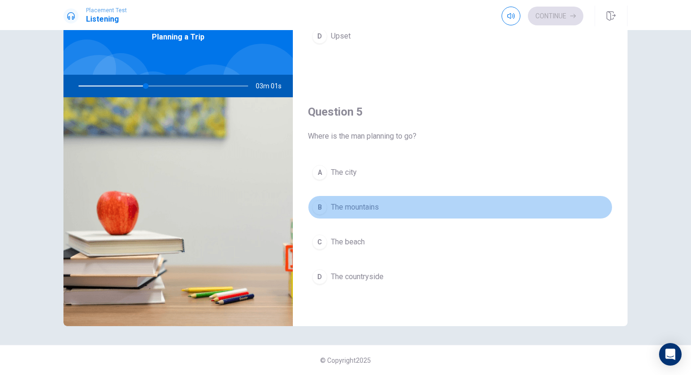
click at [373, 207] on span "The mountains" at bounding box center [355, 207] width 48 height 11
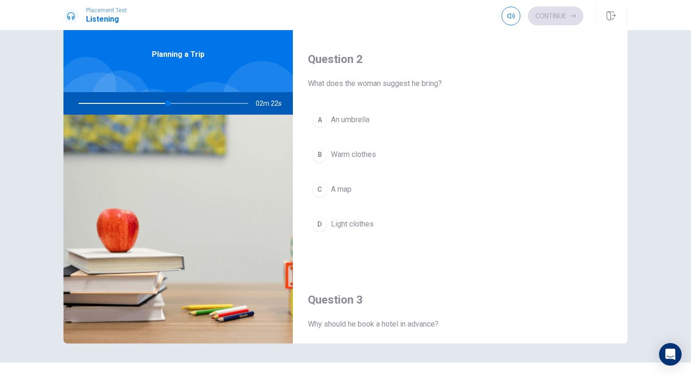
scroll to position [228, 0]
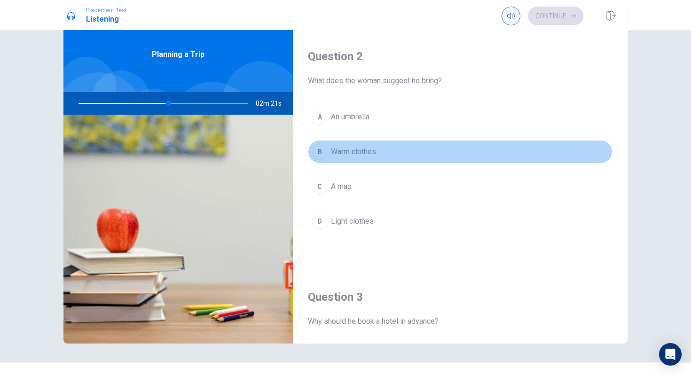
click at [371, 157] on span "Warm clothes" at bounding box center [353, 151] width 45 height 11
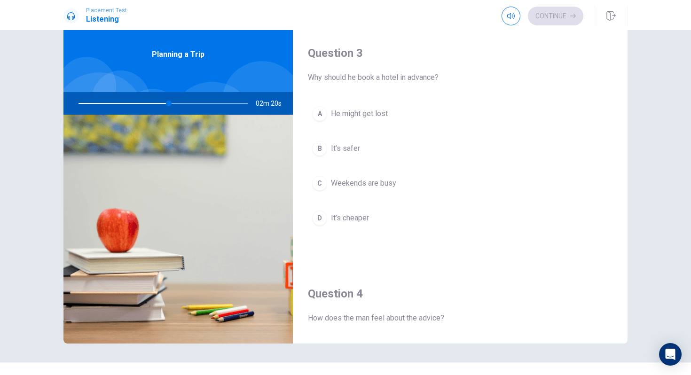
scroll to position [473, 0]
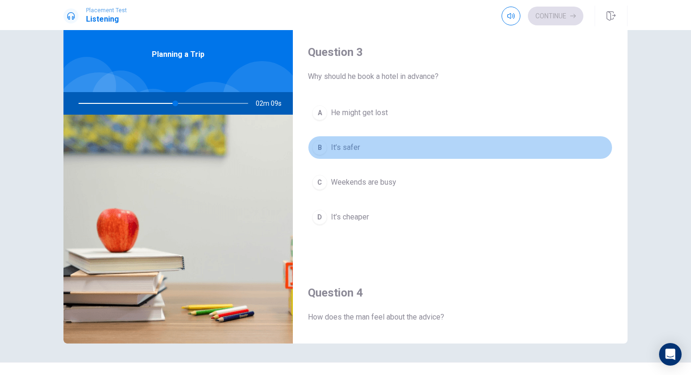
click at [361, 154] on button "B It’s safer" at bounding box center [460, 148] width 305 height 24
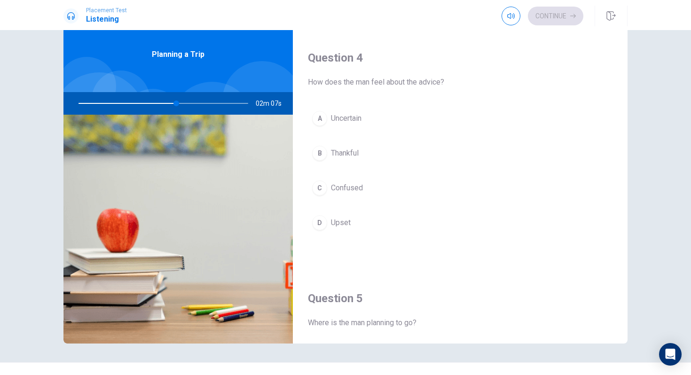
scroll to position [707, 0]
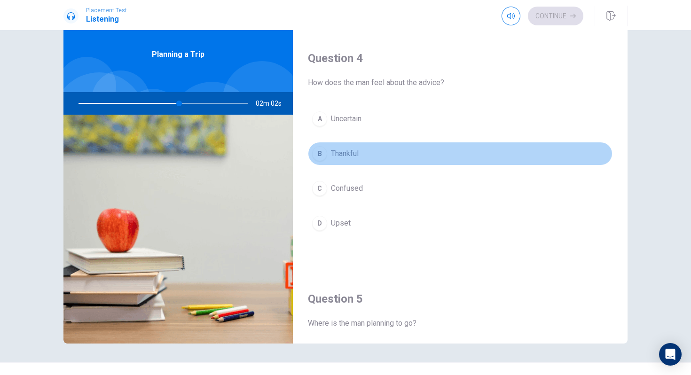
click at [366, 150] on button "B Thankful" at bounding box center [460, 154] width 305 height 24
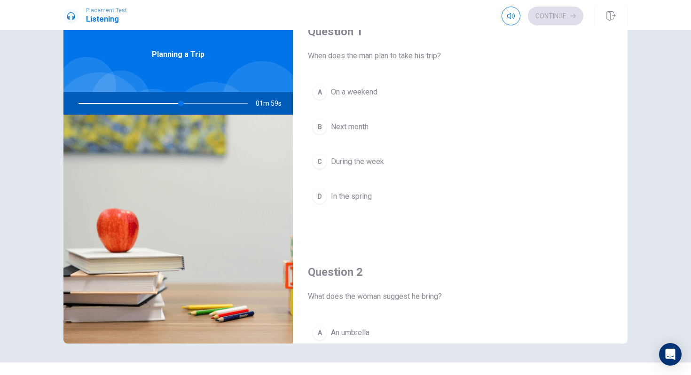
scroll to position [0, 0]
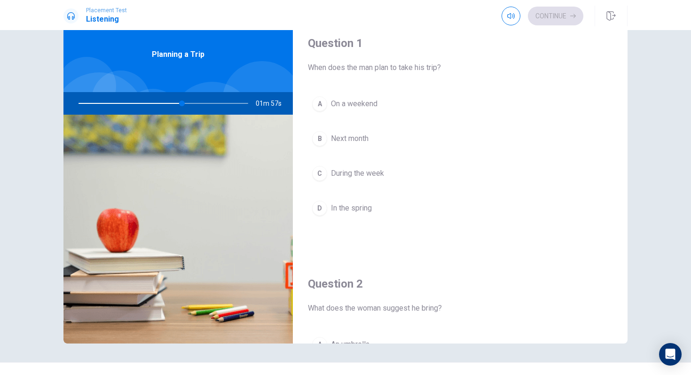
click at [372, 155] on div "A On a weekend B Next month C During the week D In the spring" at bounding box center [460, 165] width 305 height 147
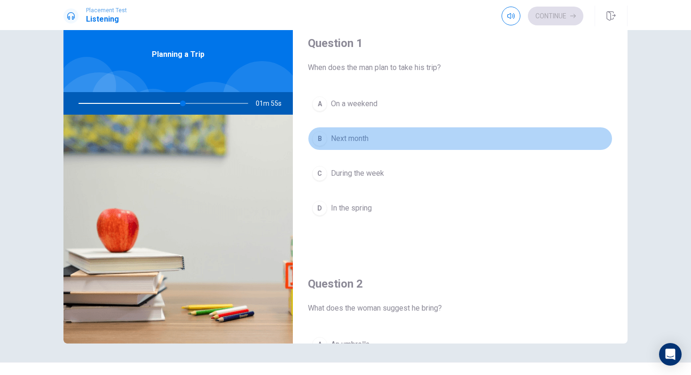
click at [373, 145] on button "B Next month" at bounding box center [460, 139] width 305 height 24
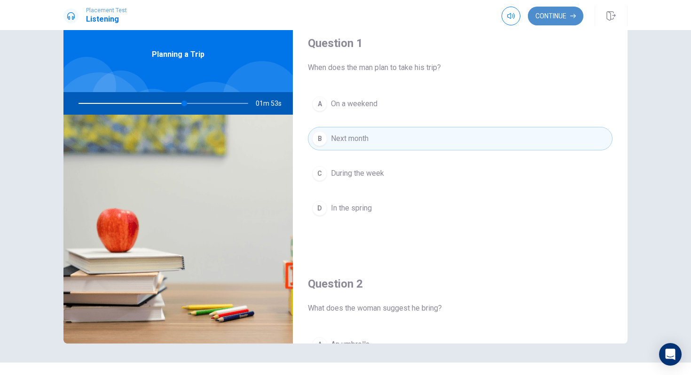
click at [561, 11] on button "Continue" at bounding box center [555, 16] width 55 height 19
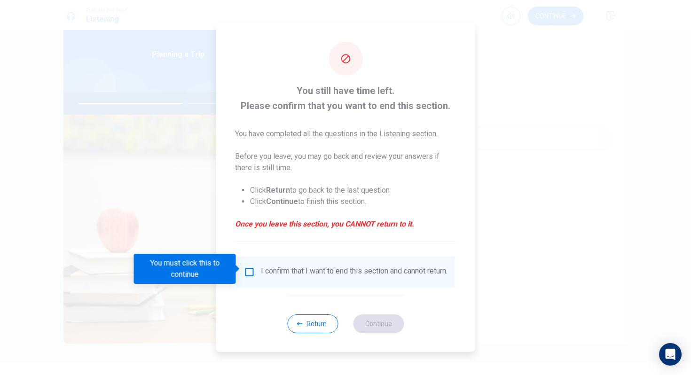
click at [244, 272] on input "You must click this to continue" at bounding box center [249, 272] width 11 height 11
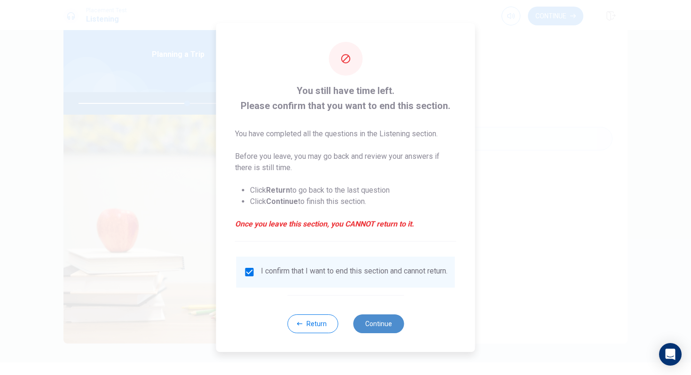
click at [393, 326] on button "Continue" at bounding box center [378, 324] width 51 height 19
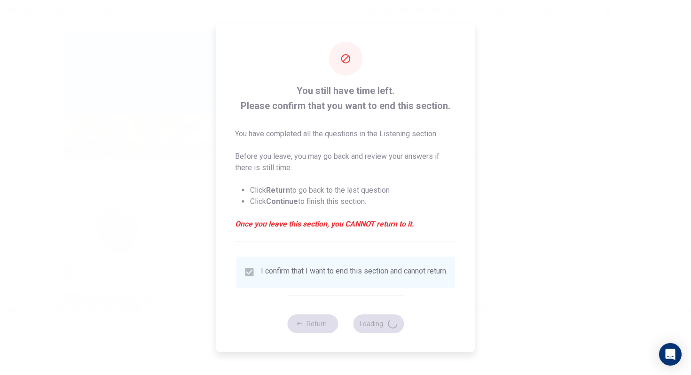
type input "65"
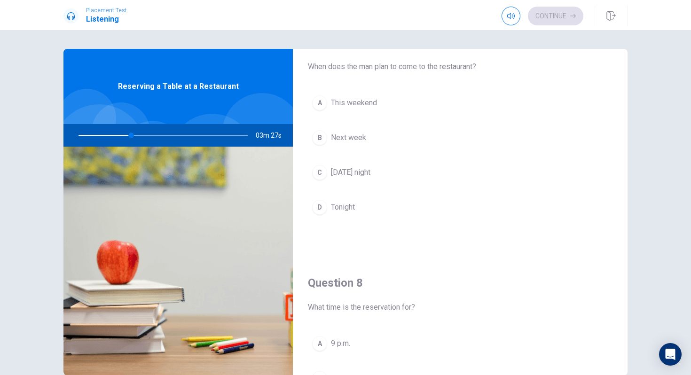
scroll to position [268, 0]
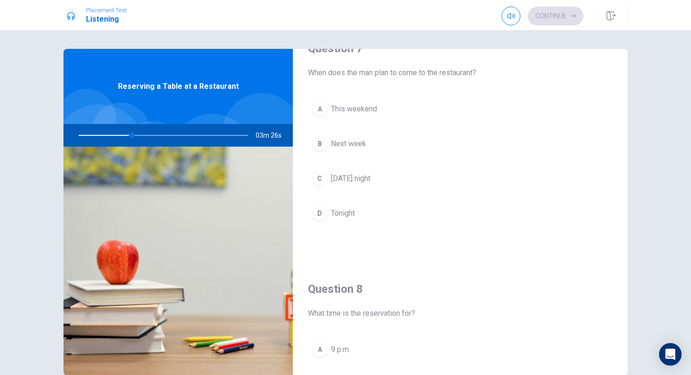
click at [371, 182] on span "[DATE] night" at bounding box center [350, 178] width 39 height 11
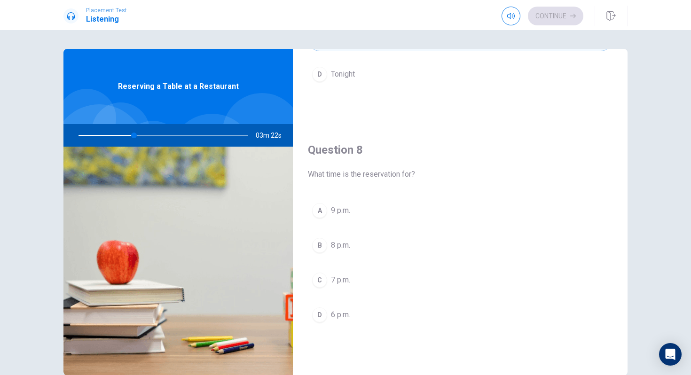
scroll to position [421, 0]
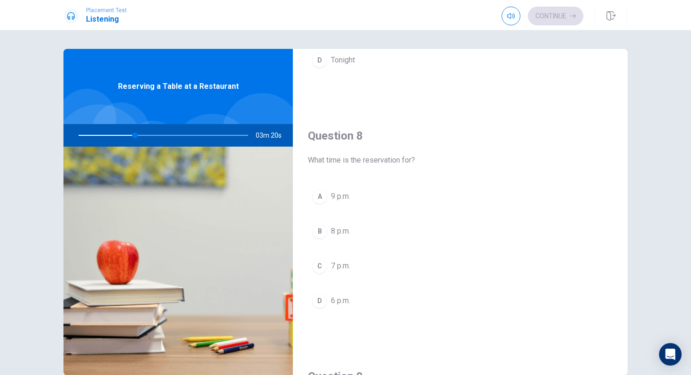
click at [338, 259] on button "C 7 p.m." at bounding box center [460, 266] width 305 height 24
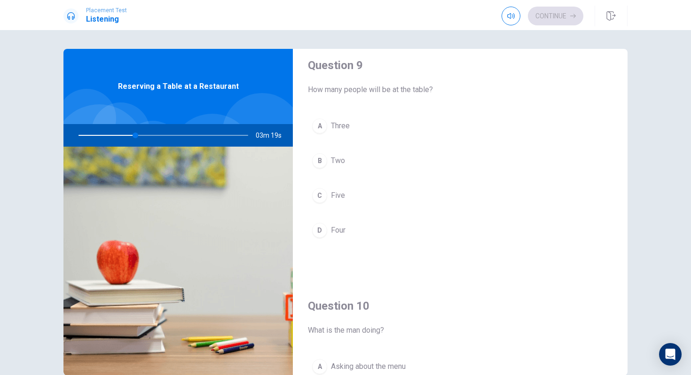
scroll to position [734, 0]
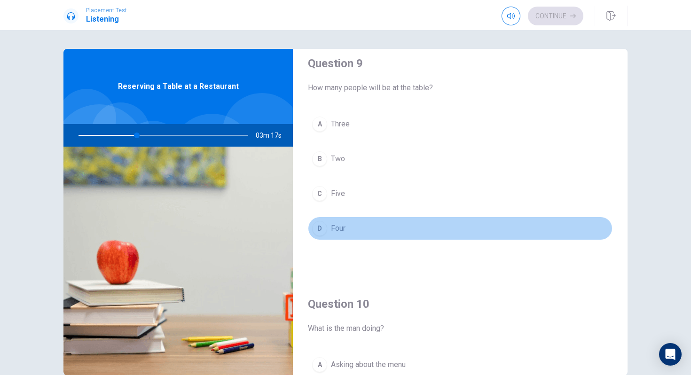
click at [390, 231] on button "D Four" at bounding box center [460, 229] width 305 height 24
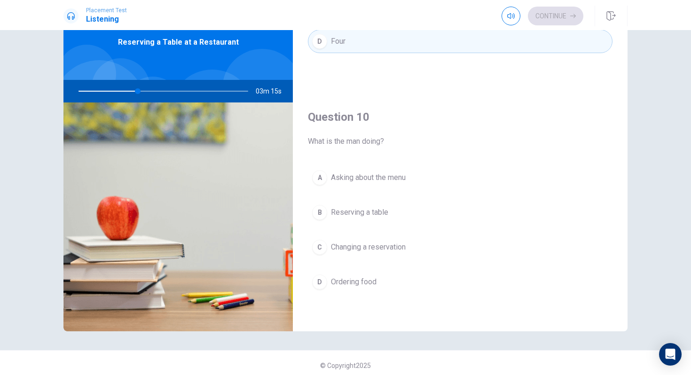
scroll to position [49, 0]
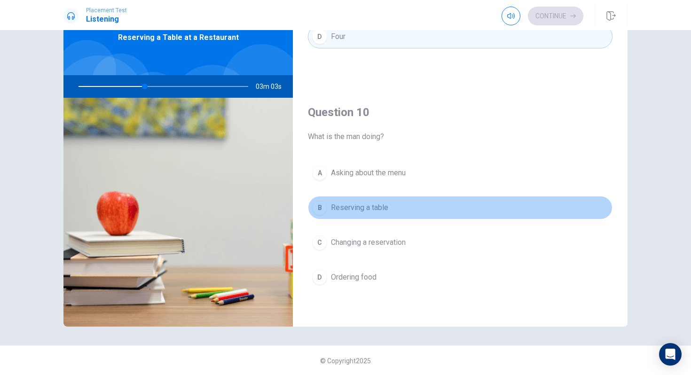
click at [388, 209] on button "B Reserving a table" at bounding box center [460, 208] width 305 height 24
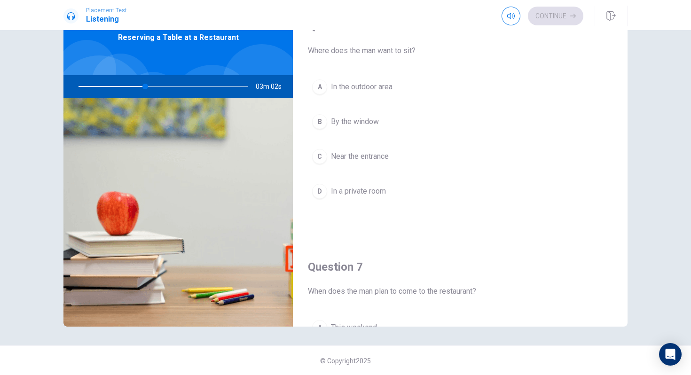
scroll to position [0, 0]
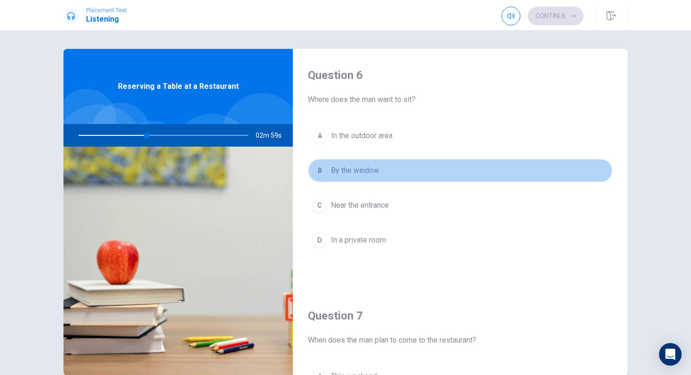
click at [377, 166] on span "By the window" at bounding box center [355, 170] width 48 height 11
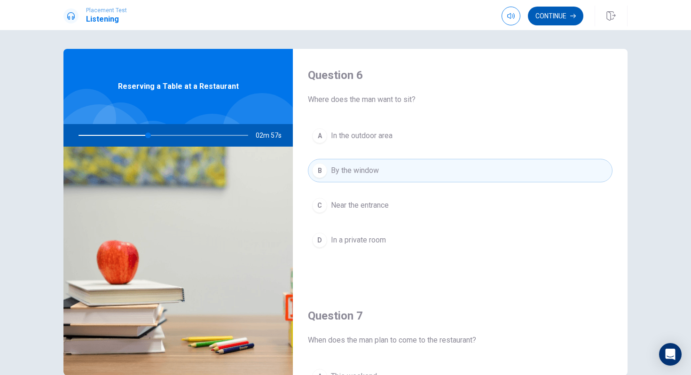
click at [554, 15] on button "Continue" at bounding box center [555, 16] width 55 height 19
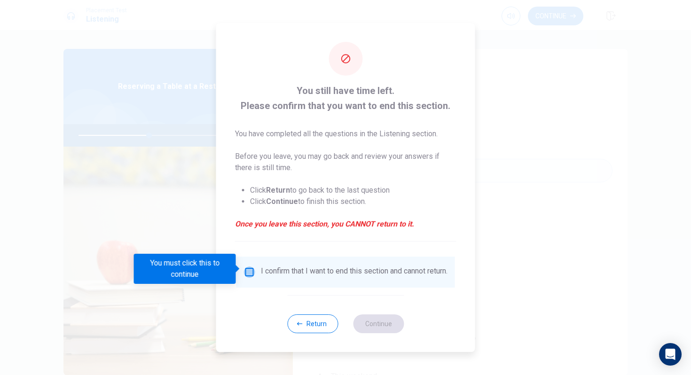
click at [244, 269] on input "You must click this to continue" at bounding box center [249, 272] width 11 height 11
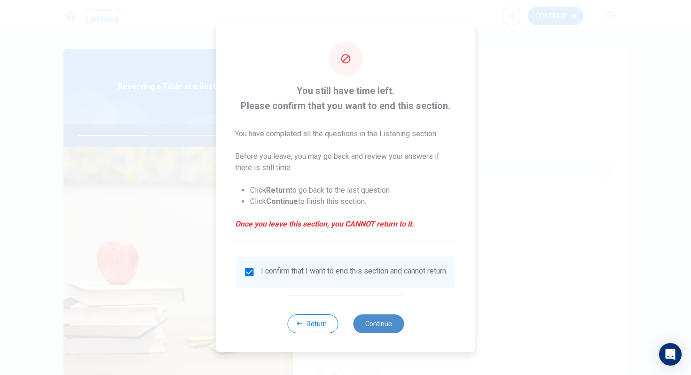
click at [395, 323] on button "Continue" at bounding box center [378, 324] width 51 height 19
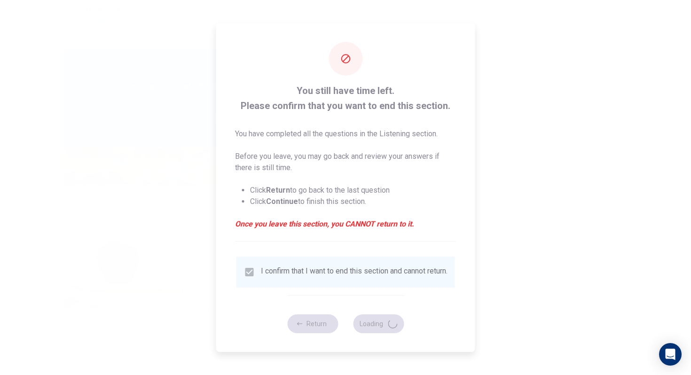
type input "43"
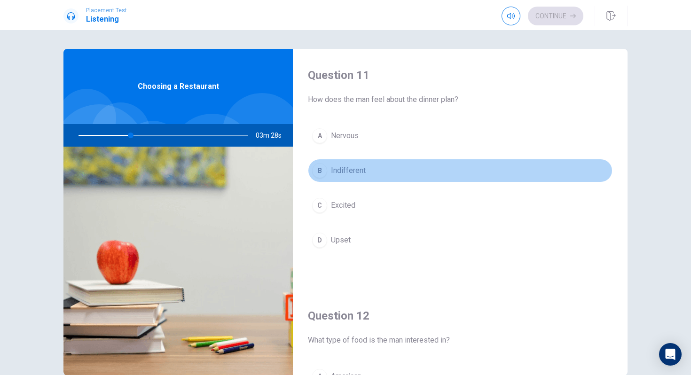
click at [317, 167] on div "B" at bounding box center [319, 170] width 15 height 15
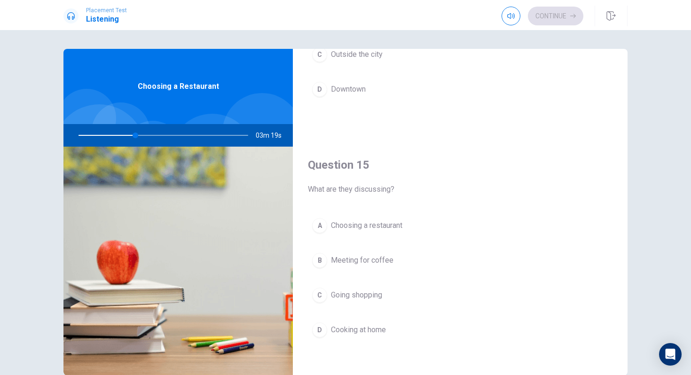
scroll to position [877, 0]
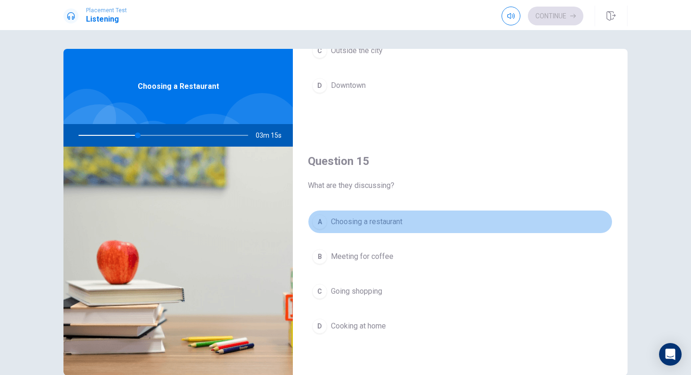
click at [318, 229] on button "A Choosing a restaurant" at bounding box center [460, 222] width 305 height 24
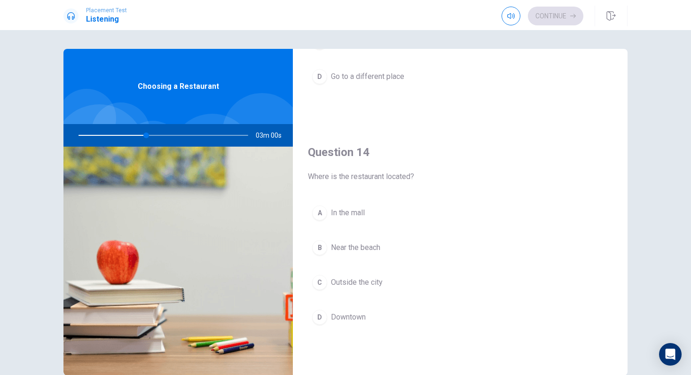
scroll to position [651, 0]
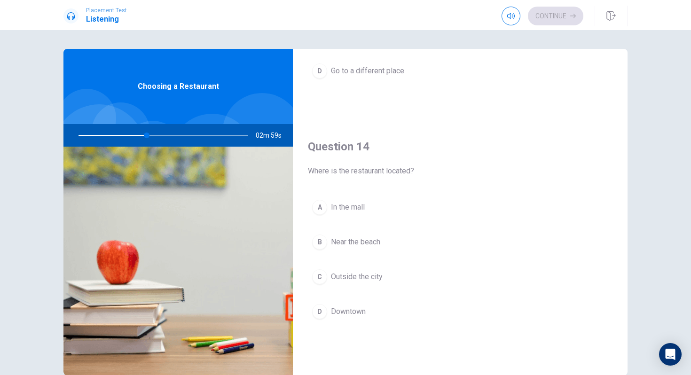
click at [342, 310] on span "Downtown" at bounding box center [348, 311] width 35 height 11
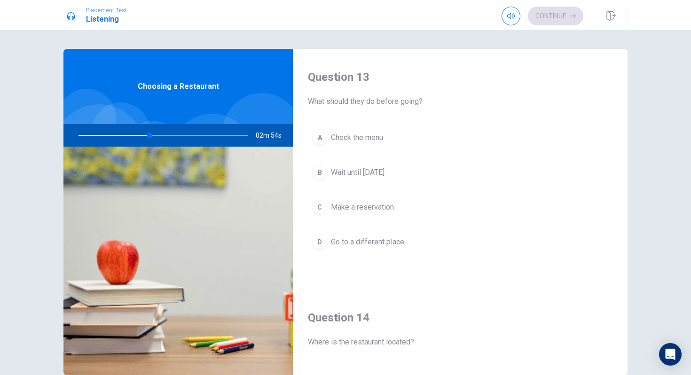
scroll to position [479, 0]
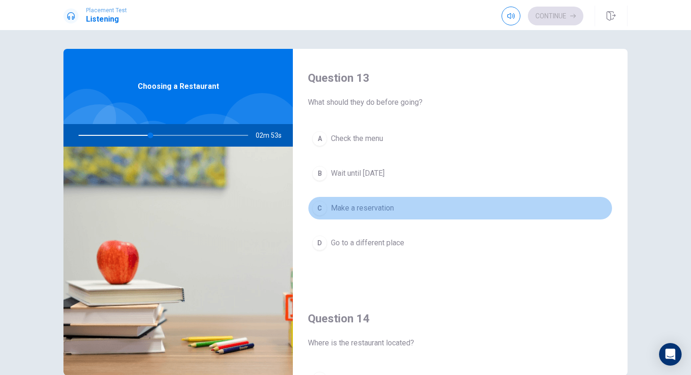
click at [384, 216] on button "C Make a reservation" at bounding box center [460, 209] width 305 height 24
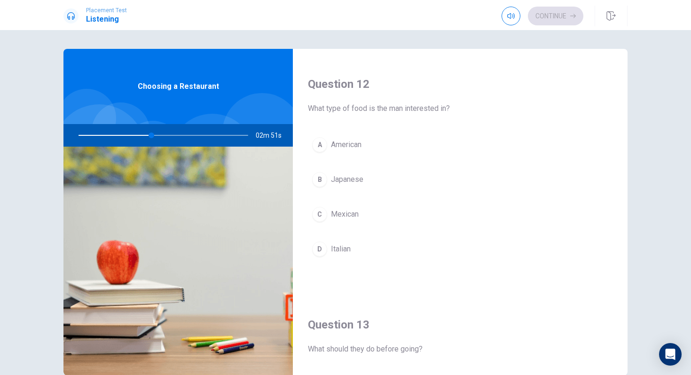
scroll to position [228, 0]
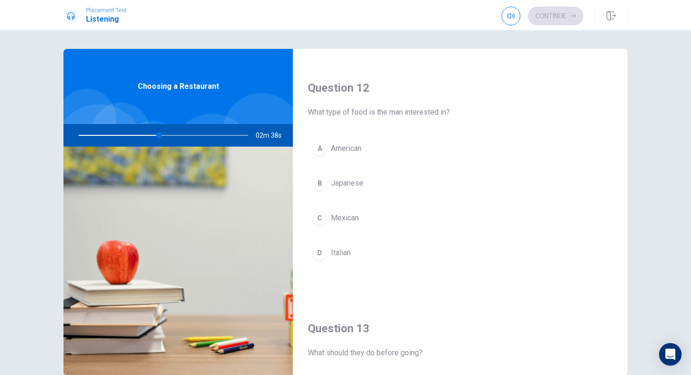
click at [365, 218] on button "C Mexican" at bounding box center [460, 218] width 305 height 24
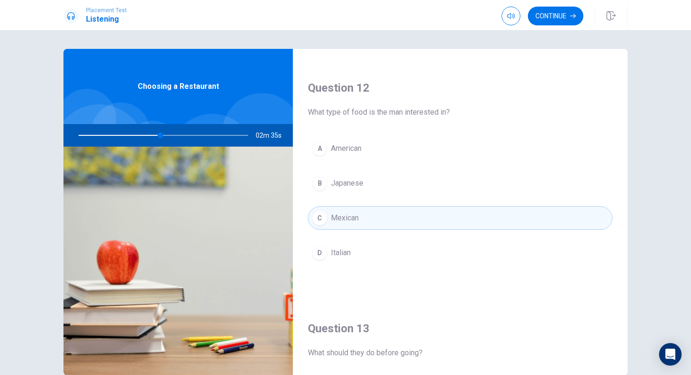
click at [360, 142] on button "A [DEMOGRAPHIC_DATA]" at bounding box center [460, 149] width 305 height 24
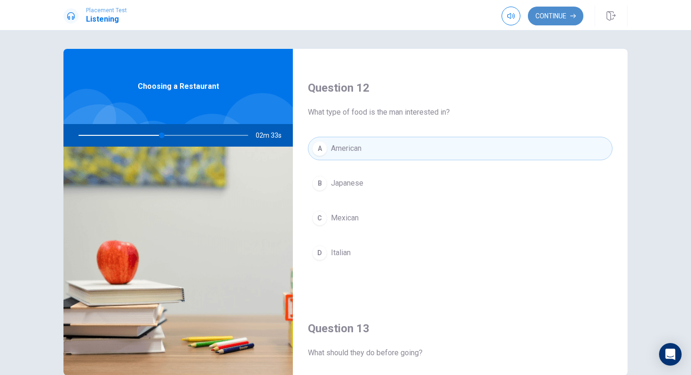
click at [541, 18] on button "Continue" at bounding box center [555, 16] width 55 height 19
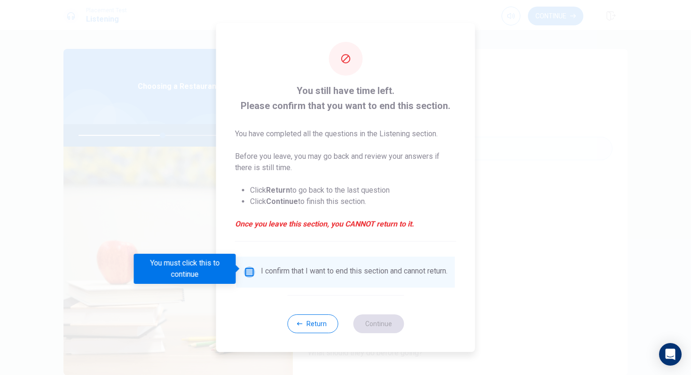
click at [250, 267] on input "You must click this to continue" at bounding box center [249, 272] width 11 height 11
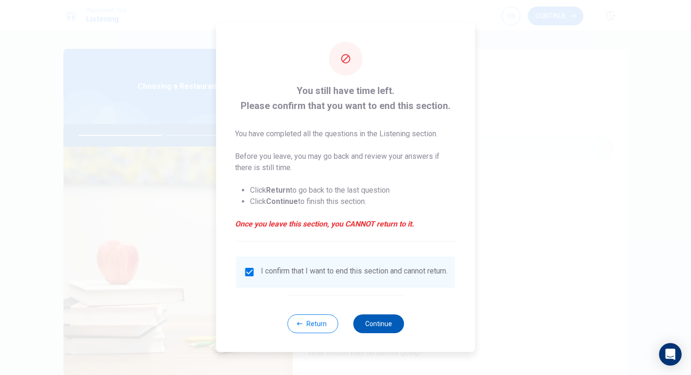
click at [375, 323] on button "Continue" at bounding box center [378, 324] width 51 height 19
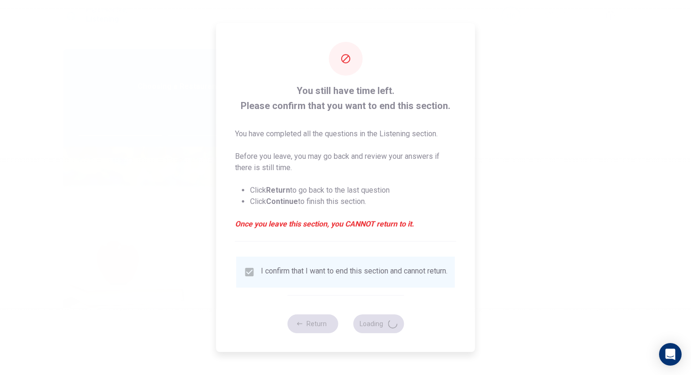
type input "51"
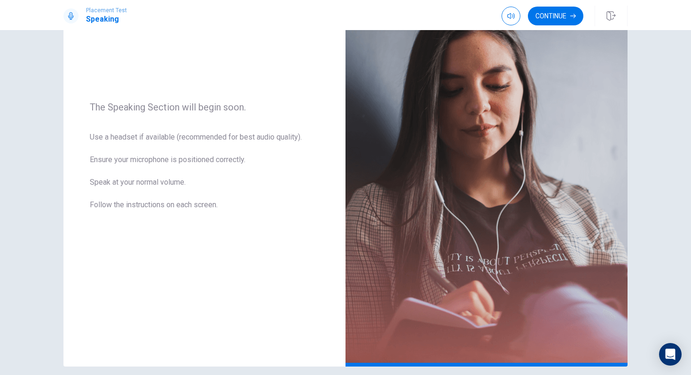
scroll to position [133, 0]
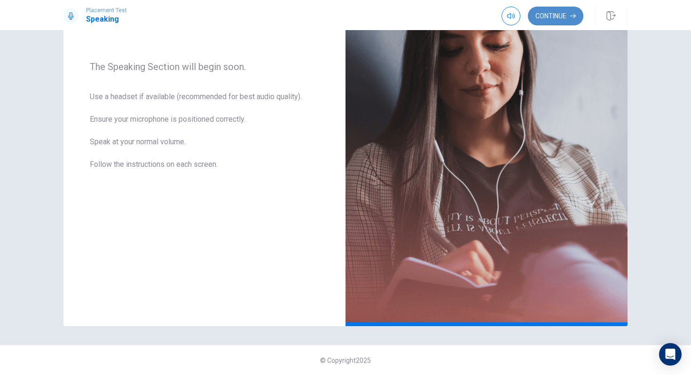
click at [554, 15] on button "Continue" at bounding box center [555, 16] width 55 height 19
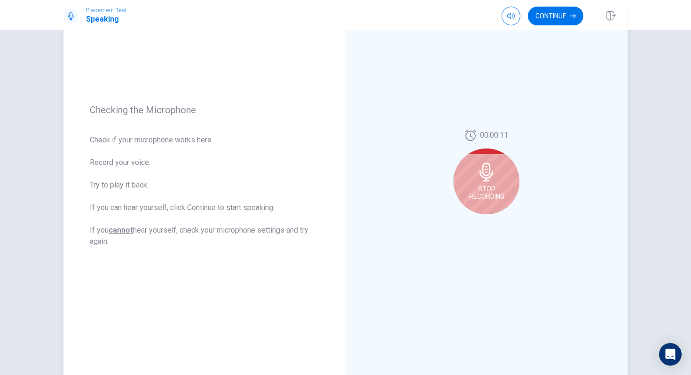
scroll to position [77, 0]
click at [567, 16] on button "Continue" at bounding box center [555, 16] width 55 height 19
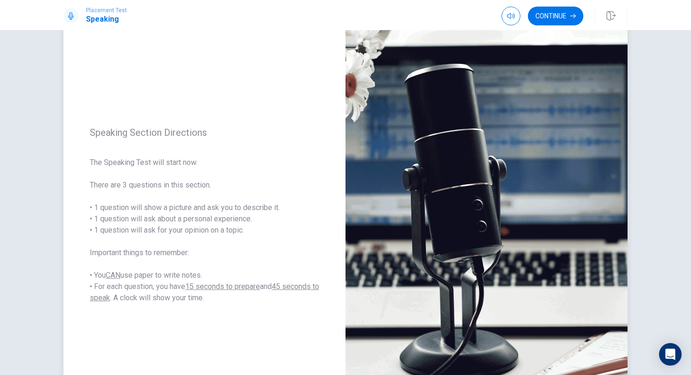
scroll to position [133, 0]
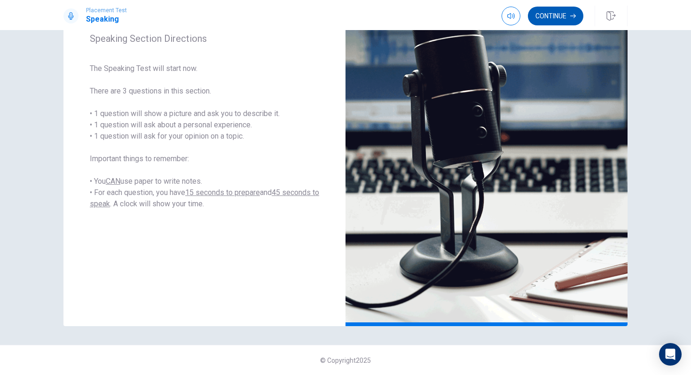
click at [561, 16] on button "Continue" at bounding box center [555, 16] width 55 height 19
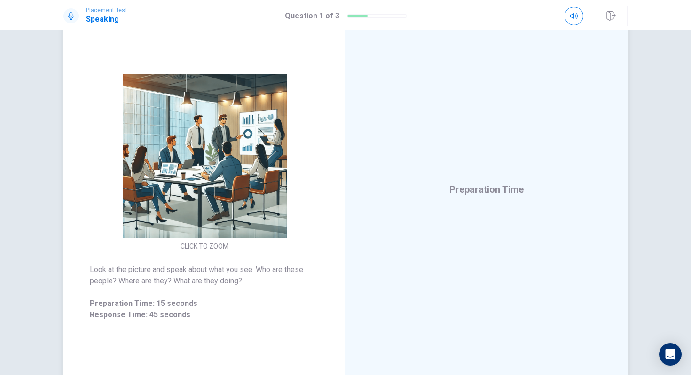
scroll to position [76, 0]
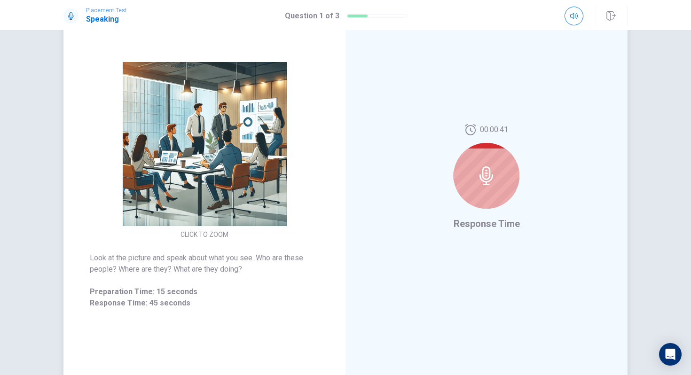
click at [475, 175] on div at bounding box center [487, 176] width 66 height 66
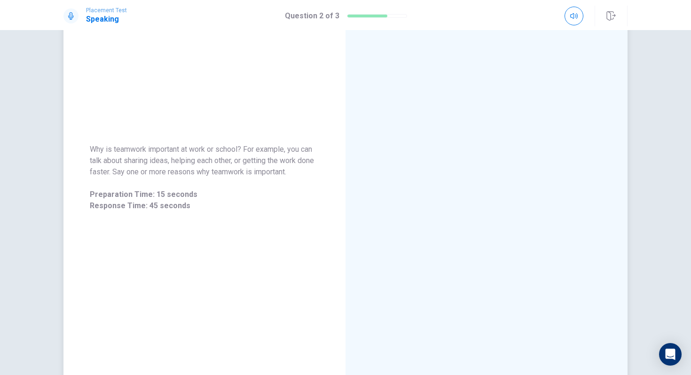
scroll to position [0, 0]
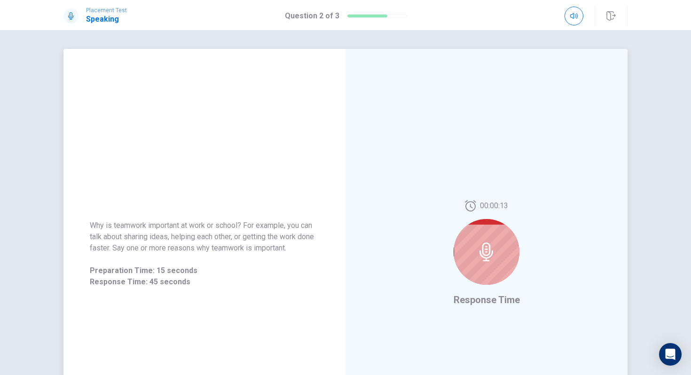
drag, startPoint x: 26, startPoint y: 173, endPoint x: 473, endPoint y: 191, distance: 446.6
click at [473, 191] on div "Why is teamwork important at work or school? For example, you can talk about sh…" at bounding box center [345, 202] width 691 height 345
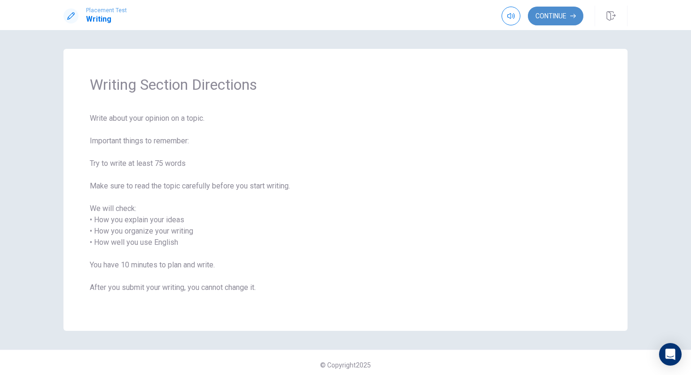
click at [570, 17] on icon "button" at bounding box center [573, 16] width 6 height 6
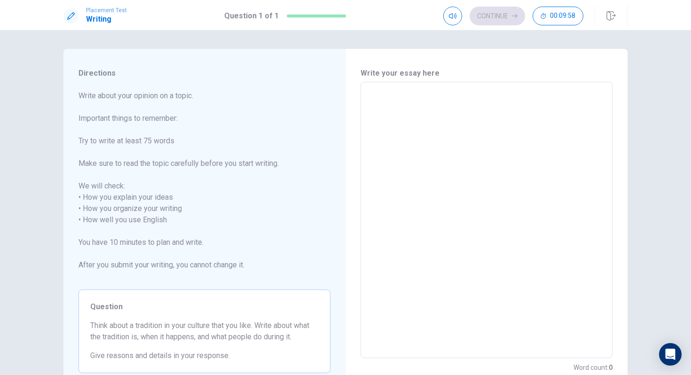
click at [454, 105] on textarea at bounding box center [486, 220] width 239 height 261
type textarea "g"
type textarea "x"
type textarea "g"
type textarea "x"
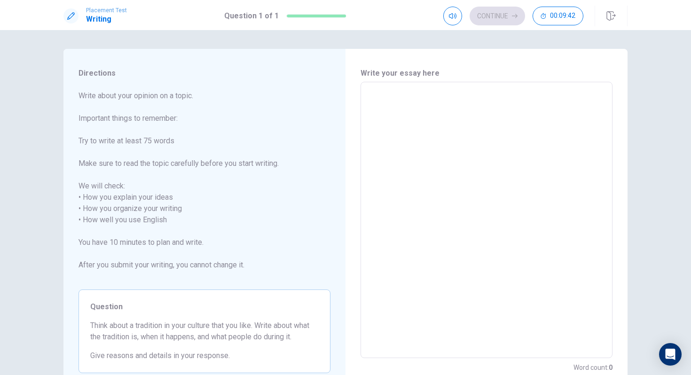
type textarea "G"
type textarea "x"
type textarea "Go"
type textarea "x"
type textarea "Goo"
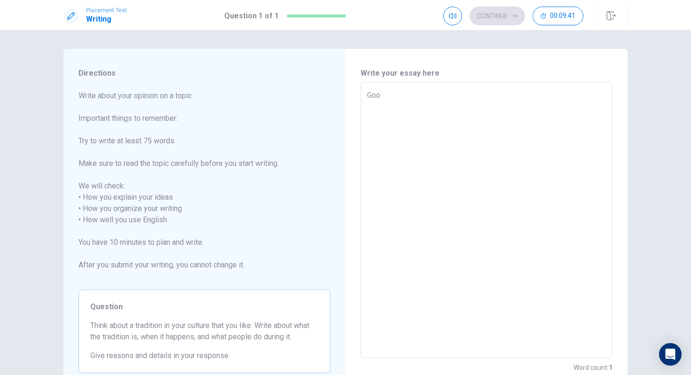
type textarea "x"
type textarea "Good"
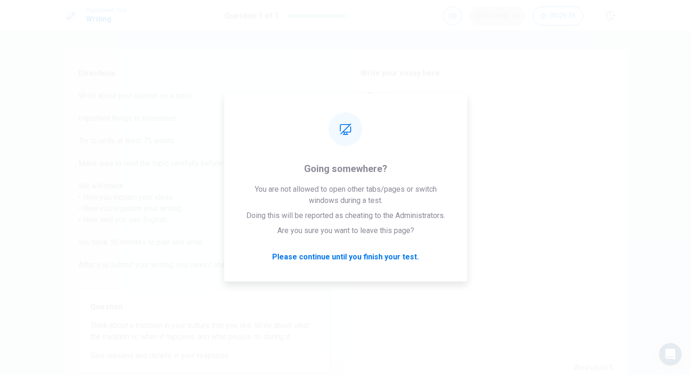
type textarea "x"
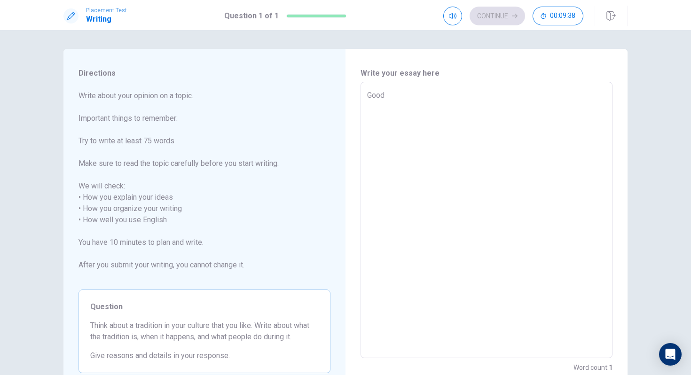
type textarea "Good"
click at [501, 16] on div "Continue 00:09:37" at bounding box center [513, 16] width 140 height 19
click at [394, 94] on textarea "Good" at bounding box center [486, 220] width 239 height 261
type textarea "x"
type textarea "Goo"
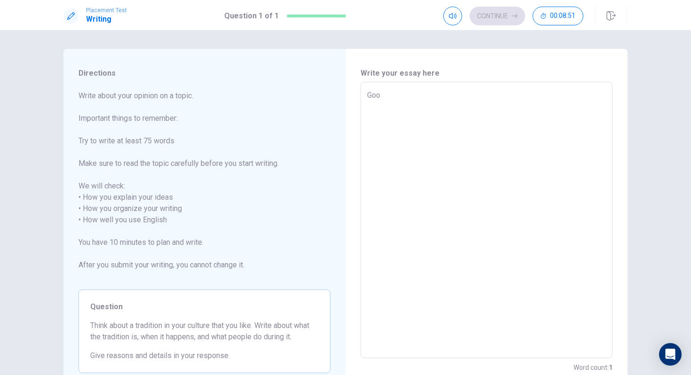
type textarea "x"
type textarea "Go"
type textarea "x"
type textarea "G"
type textarea "x"
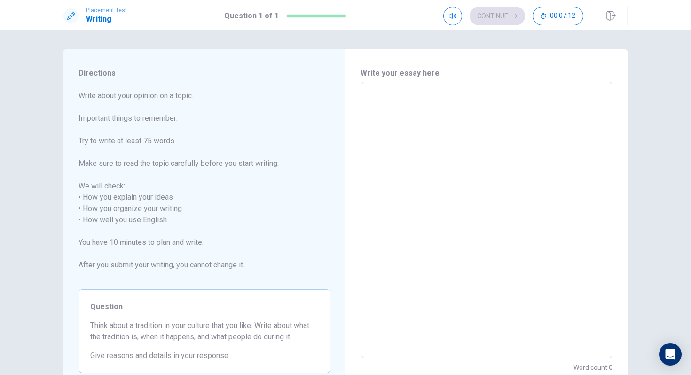
type textarea "i"
type textarea "x"
type textarea "i"
type textarea "x"
type textarea "I"
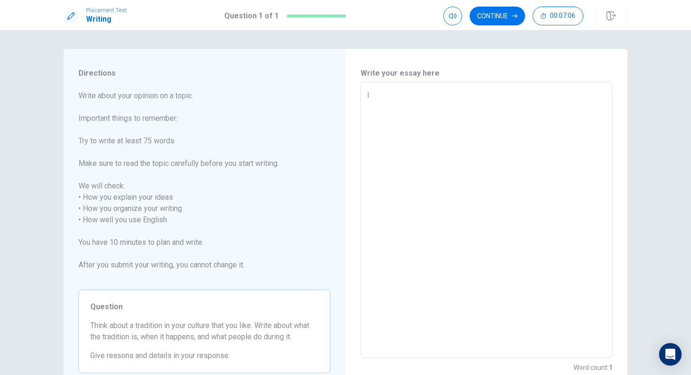
type textarea "x"
type textarea "I"
type textarea "x"
type textarea "I"
type textarea "x"
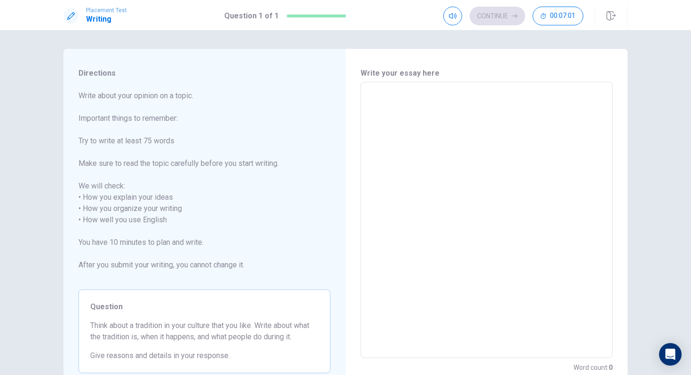
type textarea "M"
type textarea "x"
type textarea "M"
type textarea "x"
type textarea "M"
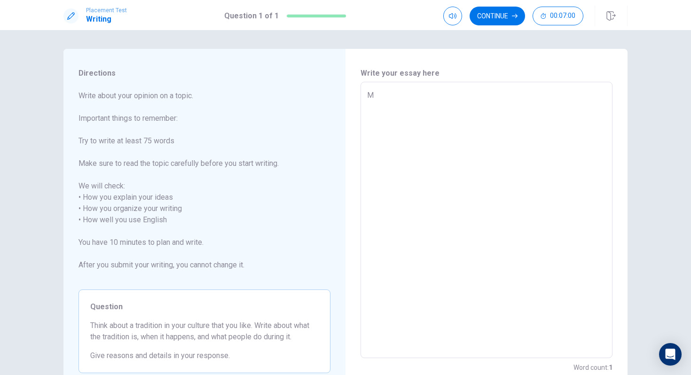
type textarea "x"
type textarea "My"
type textarea "x"
type textarea "My"
type textarea "x"
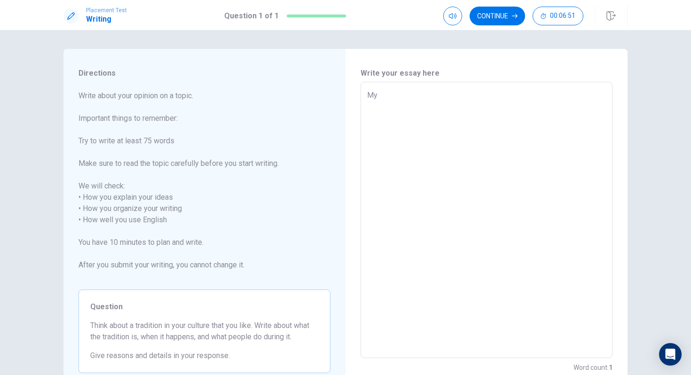
type textarea "My"
type textarea "x"
type textarea "M"
type textarea "x"
type textarea "I"
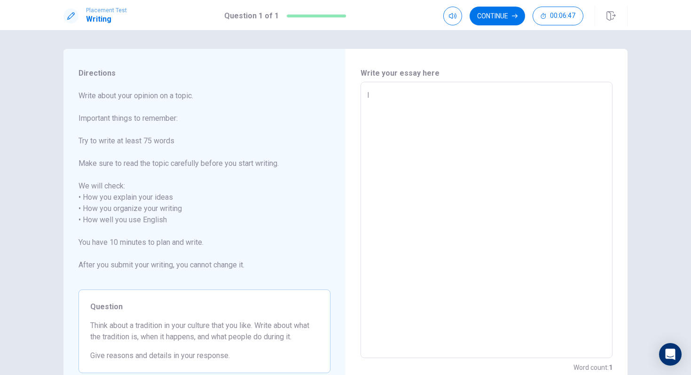
type textarea "x"
type textarea "I"
type textarea "x"
type textarea "I i"
type textarea "x"
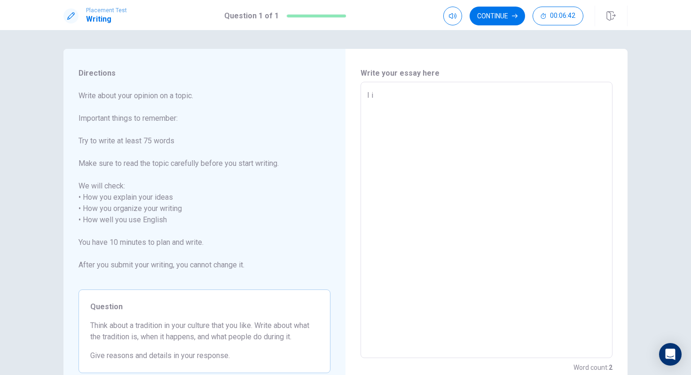
type textarea "I ie"
type textarea "x"
type textarea "I iek"
type textarea "x"
type textarea "I ie"
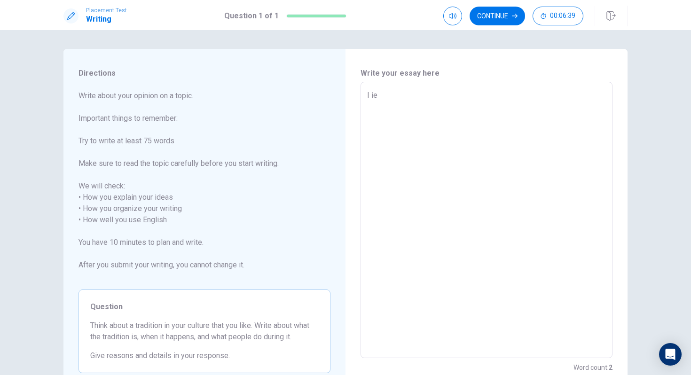
type textarea "x"
type textarea "I i"
type textarea "x"
type textarea "I"
type textarea "x"
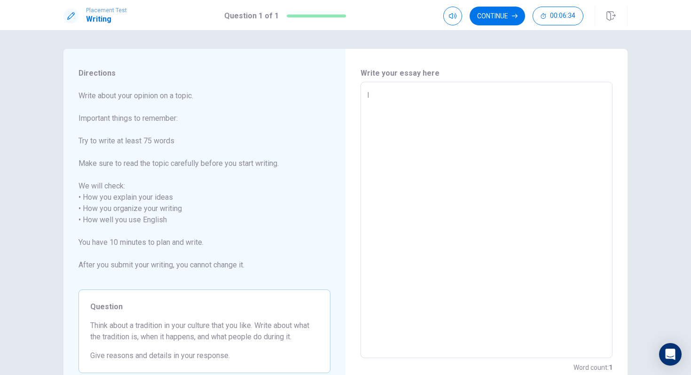
type textarea "I l"
type textarea "x"
type textarea "I li"
type textarea "x"
type textarea "I lik"
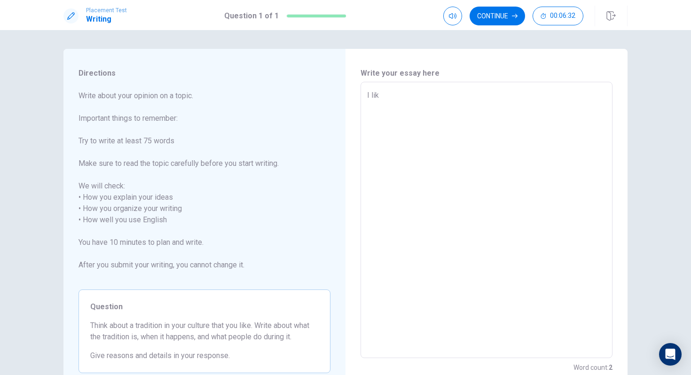
type textarea "x"
type textarea "I like"
type textarea "x"
type textarea "I like"
type textarea "x"
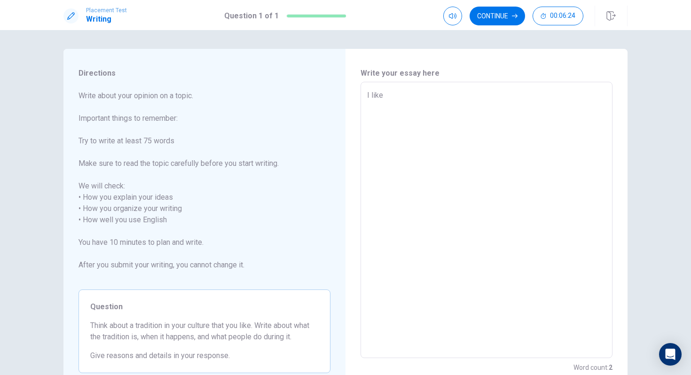
type textarea "I like s"
type textarea "x"
type textarea "I like sp"
type textarea "x"
type textarea "I like spr"
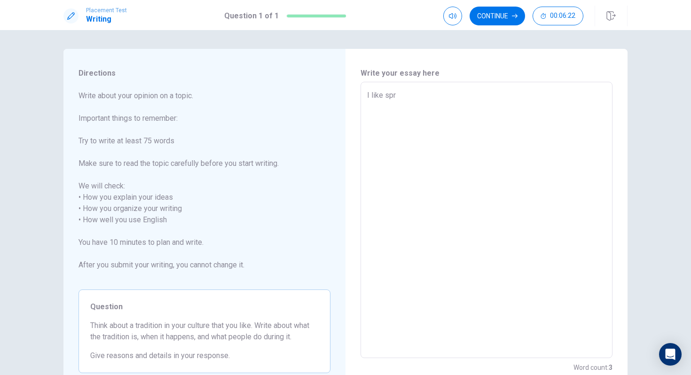
type textarea "x"
type textarea "I like spri"
type textarea "x"
type textarea "I like sprin"
type textarea "x"
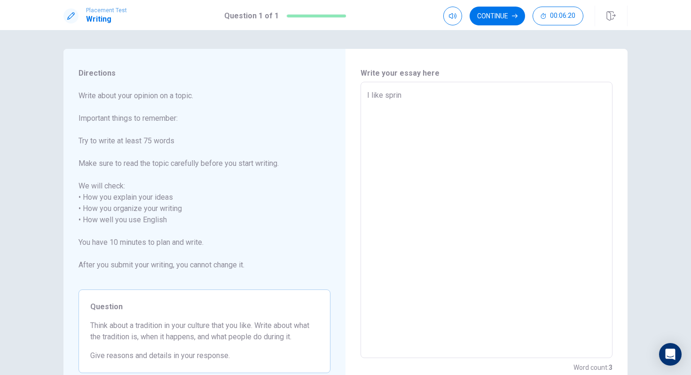
type textarea "I like spring"
type textarea "x"
type textarea "I like spring"
type textarea "x"
type textarea "I like spring f"
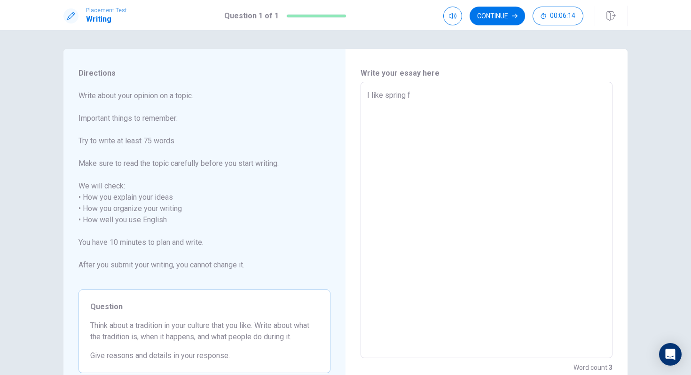
type textarea "x"
type textarea "I like spring fe"
type textarea "x"
type textarea "I like spring f"
type textarea "x"
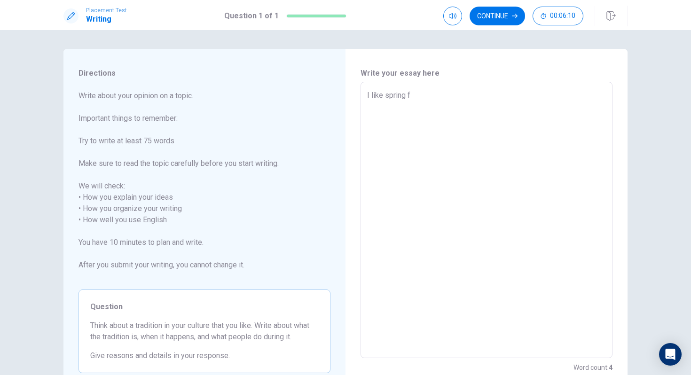
type textarea "I like spring"
type textarea "x"
type textarea "I like spring f"
type textarea "x"
type textarea "I like spring fs"
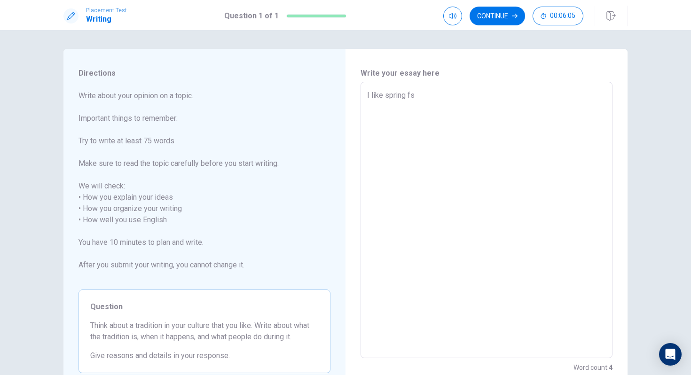
type textarea "x"
type textarea "I like spring f"
type textarea "x"
type textarea "I like spring fe"
type textarea "x"
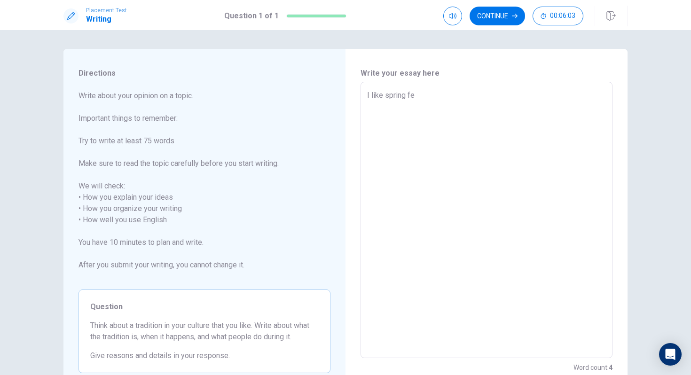
type textarea "I like spring fes"
type textarea "x"
type textarea "I like spring fest"
type textarea "x"
type textarea "I like spring festi"
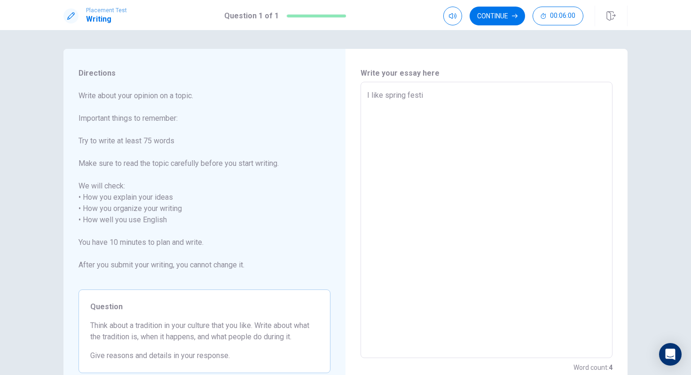
type textarea "x"
type textarea "I like spring festiv"
type textarea "x"
type textarea "I like spring festive"
type textarea "x"
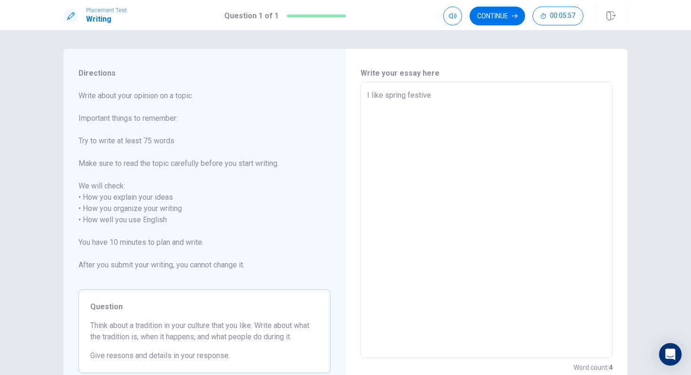
type textarea "I like spring festivea"
type textarea "x"
type textarea "I like spring festiveal"
type textarea "x"
click at [430, 97] on textarea "I like spring festiveal" at bounding box center [486, 220] width 239 height 261
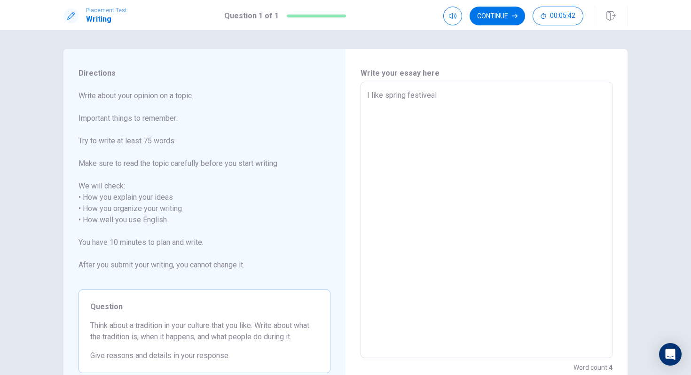
type textarea "I like spring festival"
type textarea "x"
click at [439, 97] on textarea "I like spring festival" at bounding box center [486, 220] width 239 height 261
type textarea "I like spring festival"
type textarea "x"
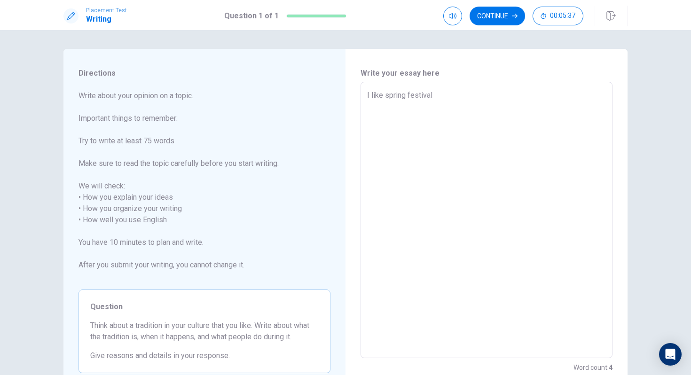
type textarea "I like spring festival b"
type textarea "x"
type textarea "I like spring festival be"
type textarea "x"
type textarea "I like spring festival bec"
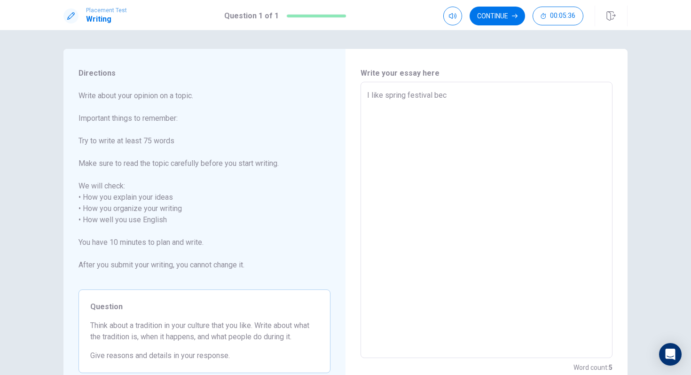
type textarea "x"
type textarea "I like spring festival beca"
type textarea "x"
type textarea "I like spring festival becau"
type textarea "x"
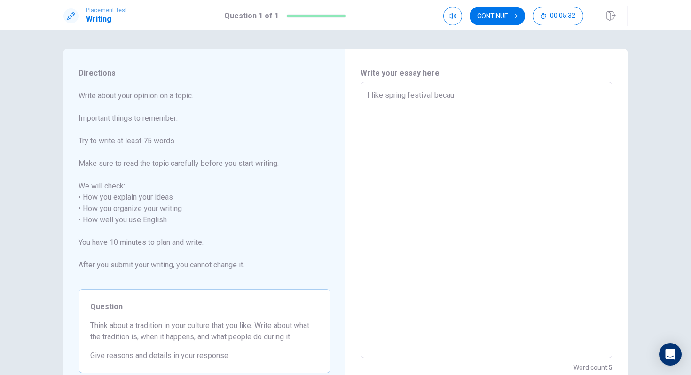
type textarea "I like spring festival becaus"
type textarea "x"
type textarea "I like spring festival because"
type textarea "x"
type textarea "I like spring festival because"
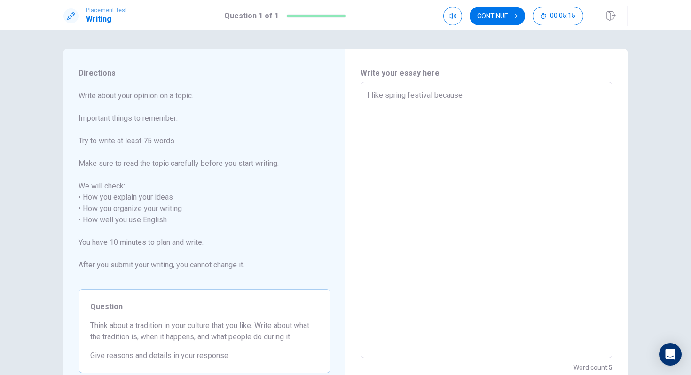
type textarea "x"
type textarea "I like spring festival because i"
type textarea "x"
type textarea "I like spring festival because ic"
type textarea "x"
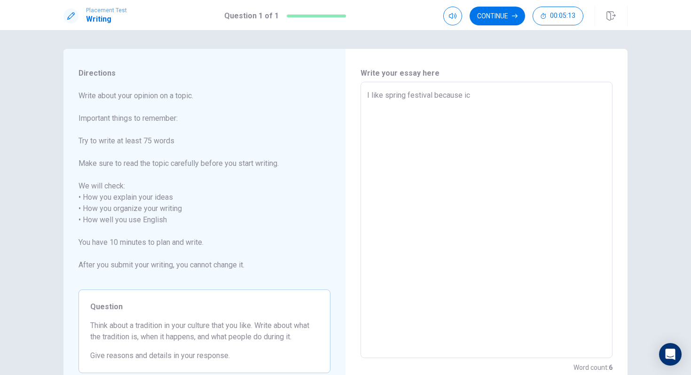
type textarea "I like spring festival because ica"
type textarea "x"
type textarea "I like spring festival because ican"
click at [465, 96] on textarea "I like spring festival because ican" at bounding box center [486, 220] width 239 height 261
type textarea "x"
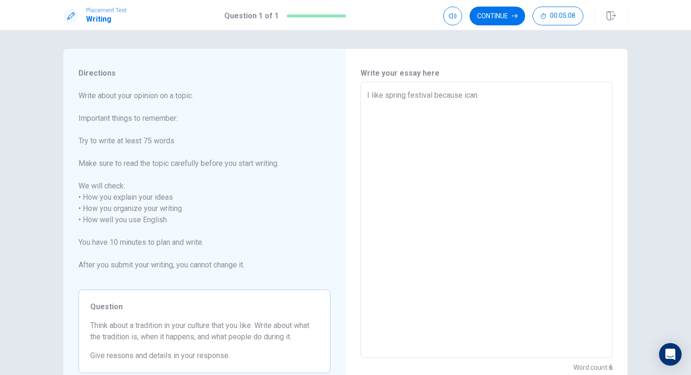
type textarea "I like spring festival because i can"
click at [465, 96] on textarea "I like spring festival because i can" at bounding box center [486, 220] width 239 height 261
type textarea "x"
type textarea "I like spring festival because can"
type textarea "x"
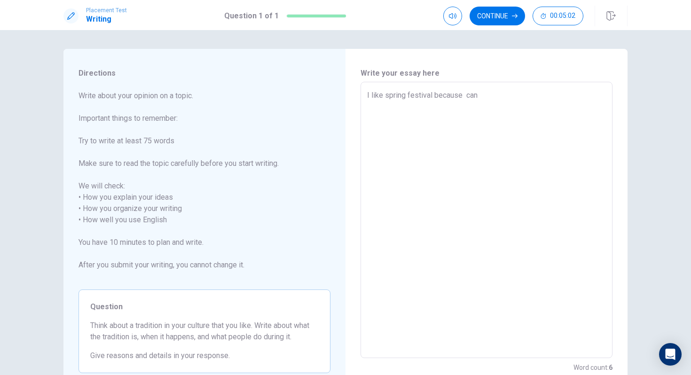
type textarea "I like spring festival because i can"
type textarea "x"
type textarea "I like spring festival because can"
type textarea "x"
type textarea "I like spring festival because i can"
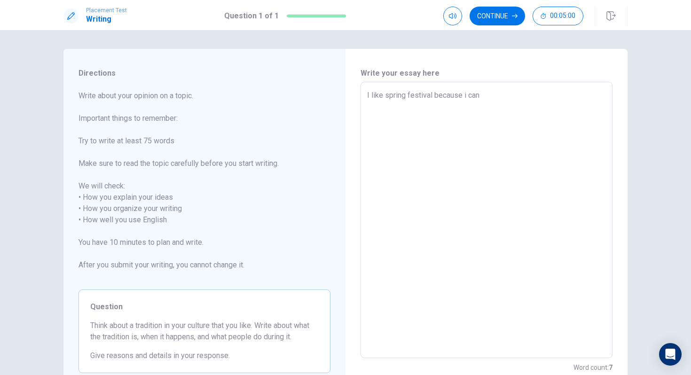
type textarea "x"
type textarea "I like spring festival because can"
type textarea "x"
type textarea "I like spring festival because I can"
click at [484, 97] on textarea "I like spring festival because I can" at bounding box center [486, 220] width 239 height 261
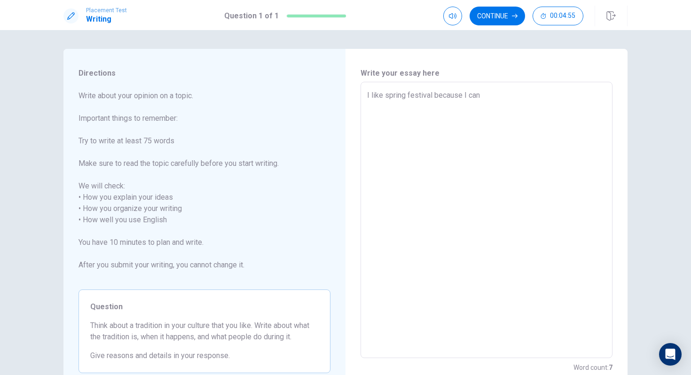
type textarea "x"
type textarea "I like spring festival because I can"
type textarea "x"
type textarea "I like spring festival because I can f"
type textarea "x"
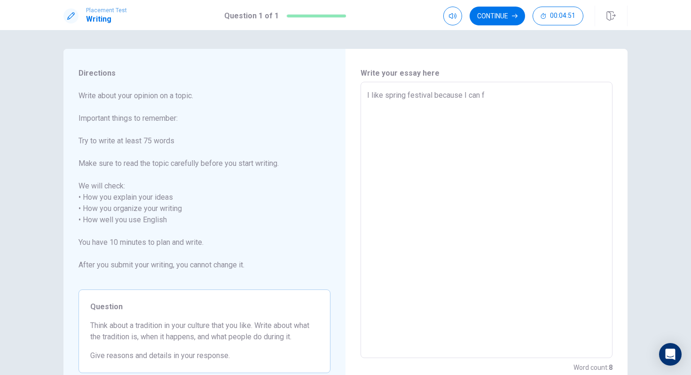
type textarea "I like spring festival because I can fe"
type textarea "x"
type textarea "I like spring festival because I can fet"
type textarea "x"
type textarea "I like spring festival because I can fe"
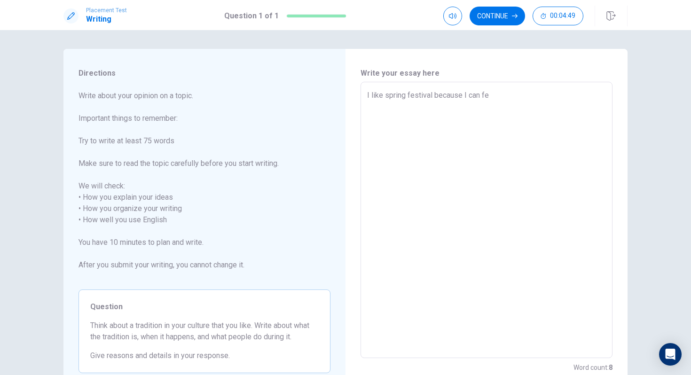
type textarea "x"
type textarea "I like spring festival because I can f"
type textarea "x"
type textarea "I like spring festival because I can"
type textarea "x"
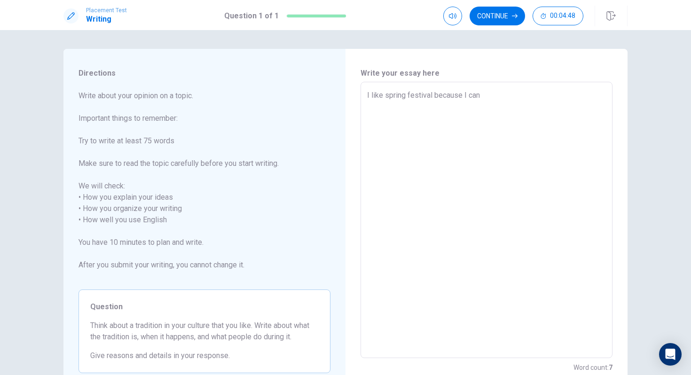
type textarea "I like spring festival because I can g"
type textarea "x"
type textarea "I like spring festival because I can ge"
type textarea "x"
type textarea "I like spring festival because I can get"
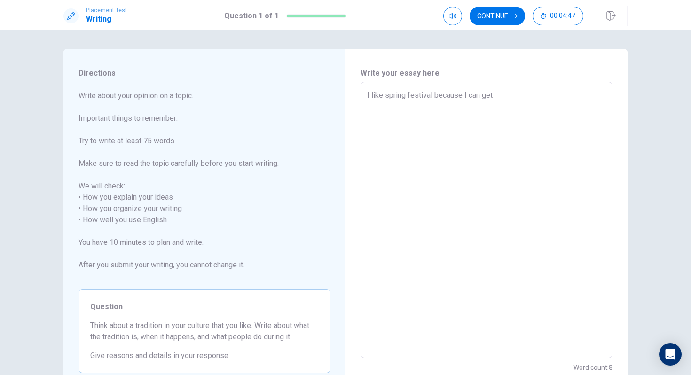
type textarea "x"
type textarea "I like spring festival because I can get"
type textarea "x"
type textarea "I like spring festival because I can get m"
type textarea "x"
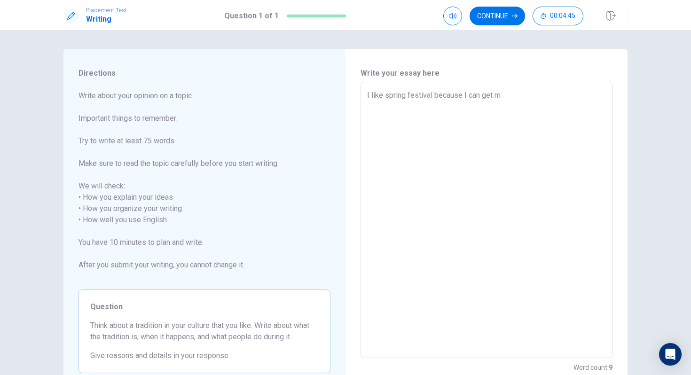
type textarea "I like spring festival because I can get mo"
type textarea "x"
type textarea "I like spring festival because I can get mon"
type textarea "x"
type textarea "I like spring festival because I can get [PERSON_NAME]"
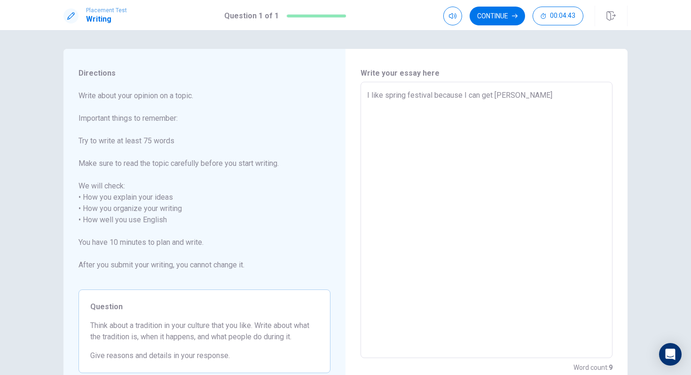
type textarea "x"
type textarea "I like spring festival because I can get monny"
type textarea "x"
type textarea "I like spring festival because I can get [PERSON_NAME]"
type textarea "x"
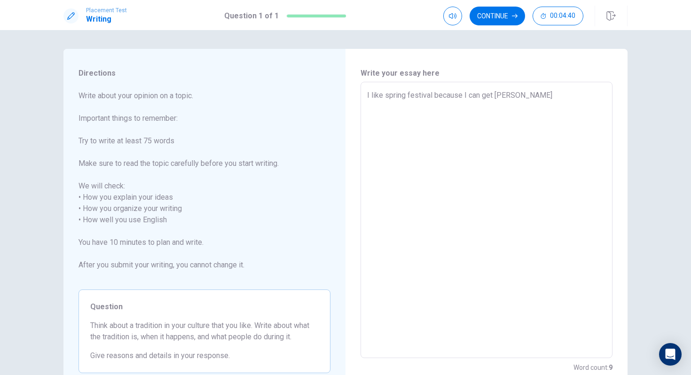
type textarea "I like spring festival because I can get mon"
type textarea "x"
type textarea "I like spring festival because I can get mone"
type textarea "x"
type textarea "I like spring festival because I can get money"
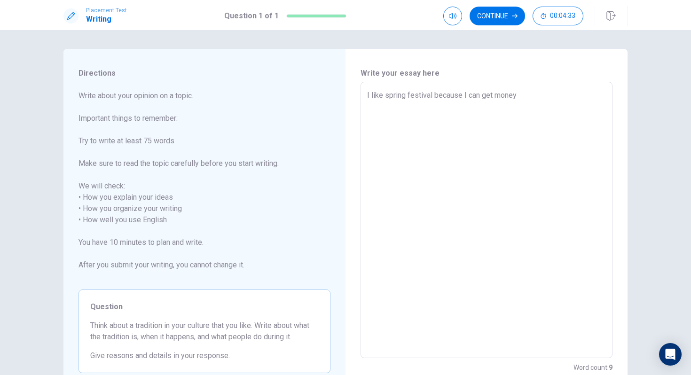
type textarea "x"
type textarea "I like spring festival because I can get money"
click at [524, 96] on textarea "I like spring festival because I can get money for" at bounding box center [486, 220] width 239 height 261
click at [527, 97] on textarea "I like spring festival because I can get money fr" at bounding box center [486, 220] width 239 height 261
click at [546, 96] on textarea "I like spring festival because I can get money from myfamly" at bounding box center [486, 220] width 239 height 261
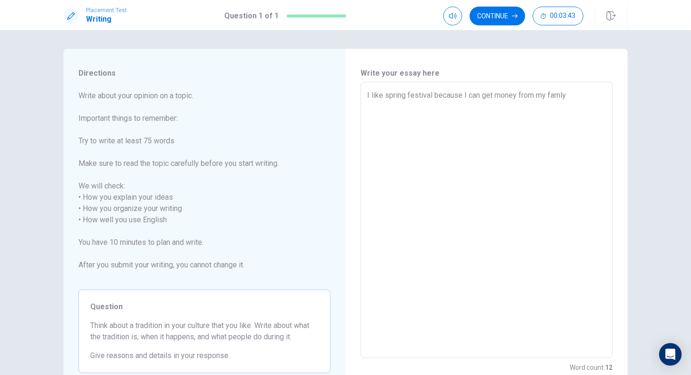
click at [568, 95] on textarea "I like spring festival because I can get money from my famly" at bounding box center [486, 220] width 239 height 261
click at [585, 96] on textarea "I like spring festival because I can get money from my famly and Ican" at bounding box center [486, 220] width 239 height 261
click at [602, 95] on textarea "I like spring festival because I can get money from my famly and I can" at bounding box center [486, 220] width 239 height 261
click at [366, 107] on div "I like spring festival because I can get money from my famly and I can yummy fo…" at bounding box center [487, 220] width 252 height 276
click at [364, 105] on div "I like spring festival because I can get money from my famly and I can yummy fo…" at bounding box center [487, 220] width 252 height 276
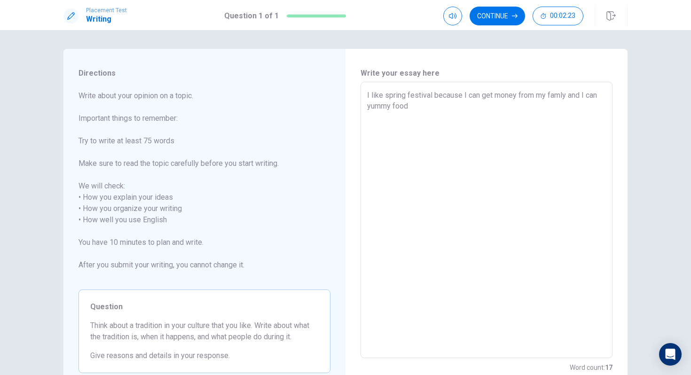
click at [367, 106] on textarea "I like spring festival because I can get money from my famly and I can yummy fo…" at bounding box center [486, 220] width 239 height 261
click at [423, 107] on textarea "I like spring festival because I can get money from my famly and I can eat yumm…" at bounding box center [486, 220] width 239 height 261
click at [431, 107] on textarea "I like spring festival because I can get money from my famly and I can eat yumm…" at bounding box center [486, 220] width 239 height 261
click at [450, 105] on textarea "I like spring festival because I can get money from my famly and I can eat yumm…" at bounding box center [486, 220] width 239 height 261
click at [485, 106] on textarea "I like spring festival because I can get money from my famly and I can eat yumm…" at bounding box center [486, 220] width 239 height 261
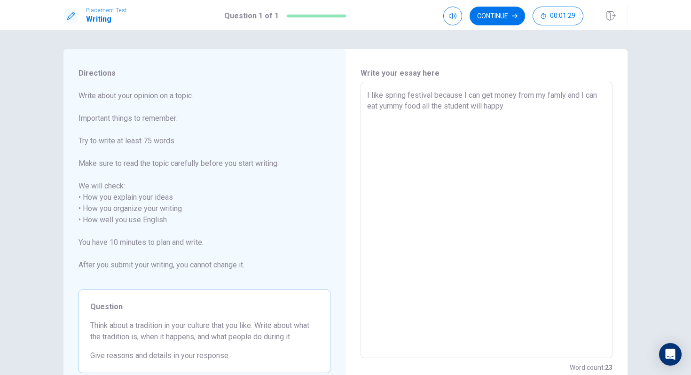
click at [423, 106] on textarea "I like spring festival because I can get money from my famly and I can eat yumm…" at bounding box center [486, 220] width 239 height 261
click at [511, 108] on textarea "I like spring festival because I can get money from my famly and I can eat yumm…" at bounding box center [486, 220] width 239 height 261
click at [528, 107] on textarea "I like spring festival because I can get money from my famly and I can eat yumm…" at bounding box center [486, 220] width 239 height 261
click at [539, 107] on textarea "I like spring festival because I can get money from my famly and I can eat yumm…" at bounding box center [486, 220] width 239 height 261
click at [499, 13] on button "Continue" at bounding box center [497, 16] width 55 height 19
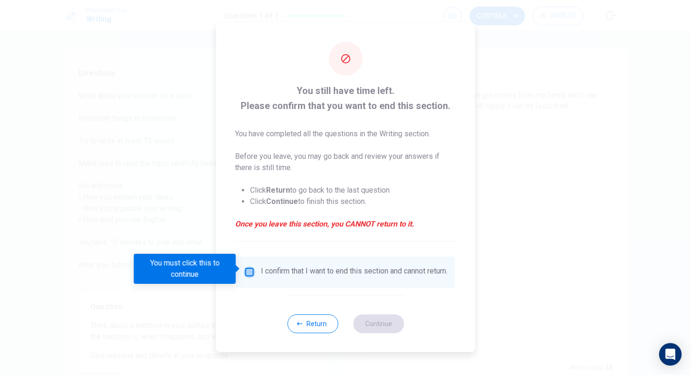
click at [248, 269] on input "You must click this to continue" at bounding box center [249, 272] width 11 height 11
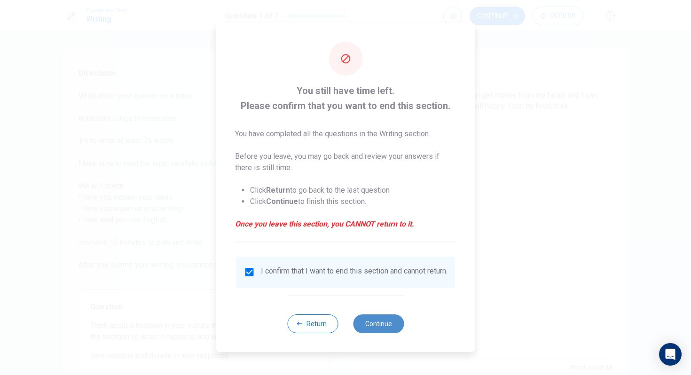
click at [367, 328] on button "Continue" at bounding box center [378, 324] width 51 height 19
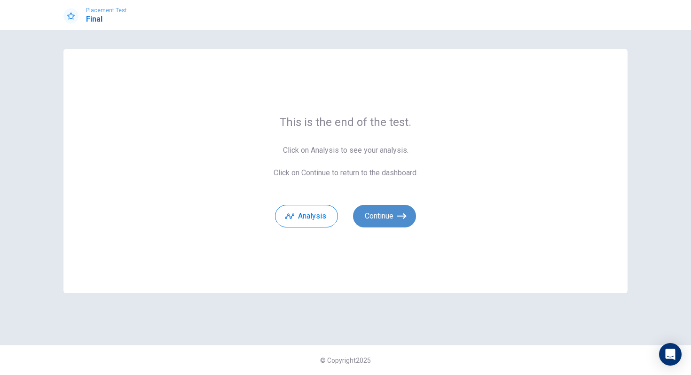
click at [383, 214] on button "Continue" at bounding box center [384, 216] width 63 height 23
